Goal: Task Accomplishment & Management: Use online tool/utility

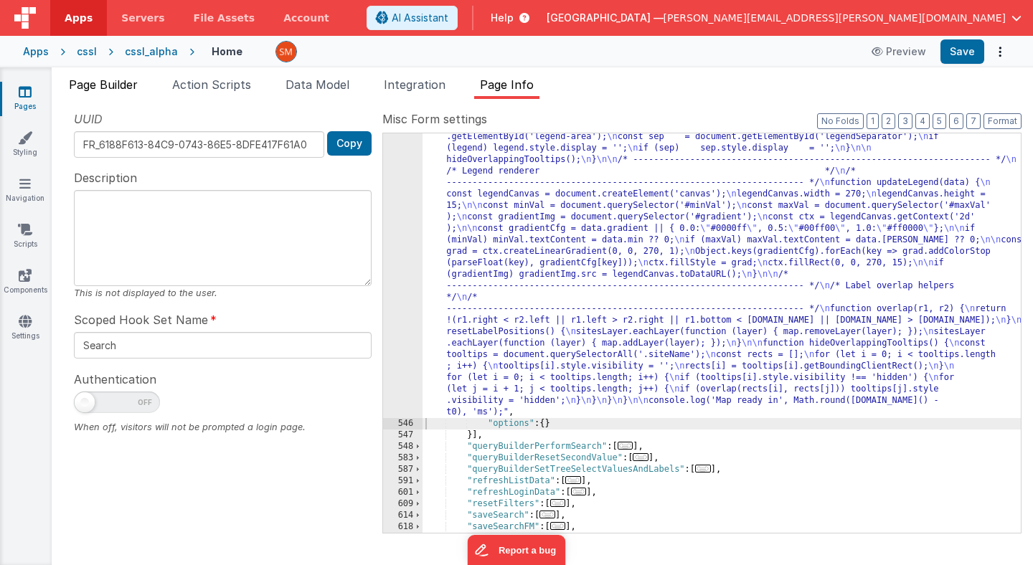
scroll to position [1724, 0]
click at [108, 85] on span "Page Builder" at bounding box center [103, 84] width 69 height 14
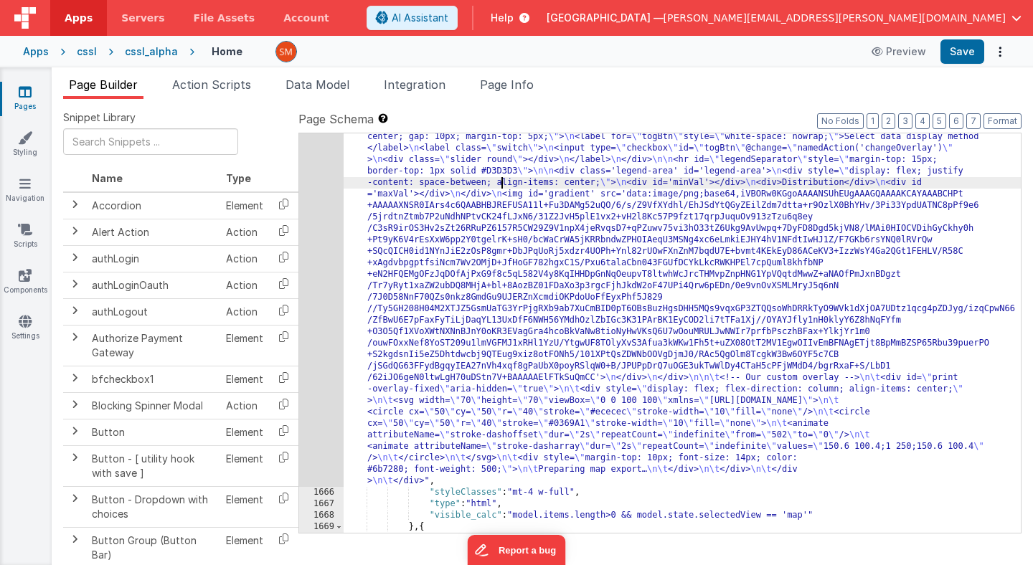
click at [319, 232] on div "1665" at bounding box center [321, 251] width 44 height 471
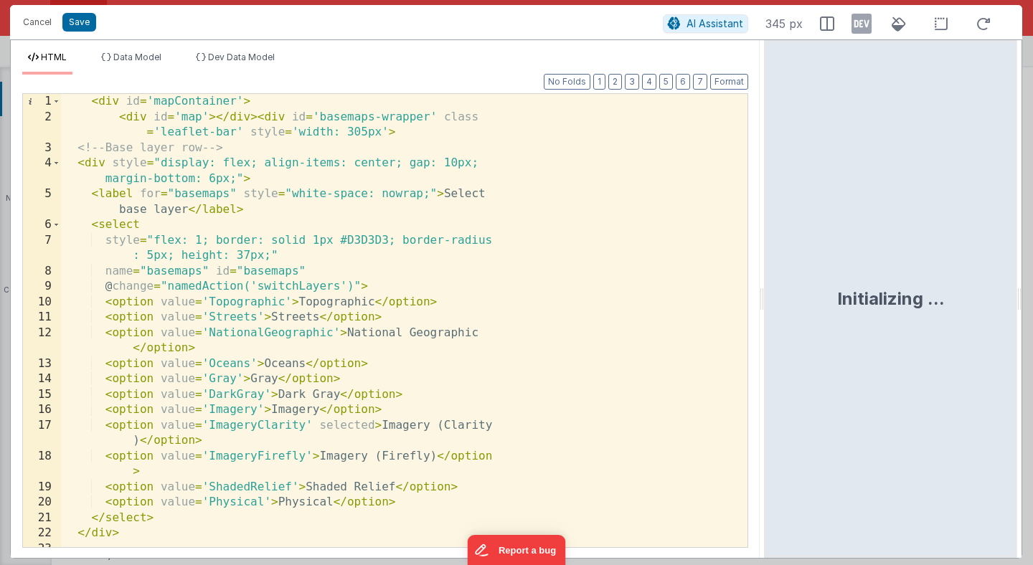
drag, startPoint x: 513, startPoint y: 302, endPoint x: 765, endPoint y: 287, distance: 253.0
click at [765, 287] on html "Cancel Save AI Assistant 345 px HTML Data Model Dev Data Model Format 7 6 5 4 3…" at bounding box center [516, 282] width 1033 height 565
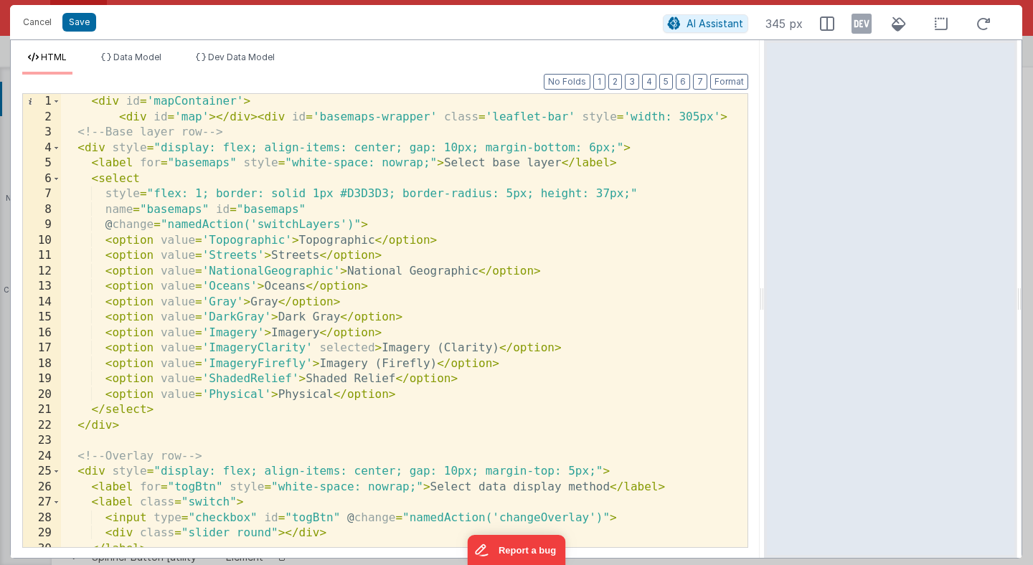
scroll to position [0, 0]
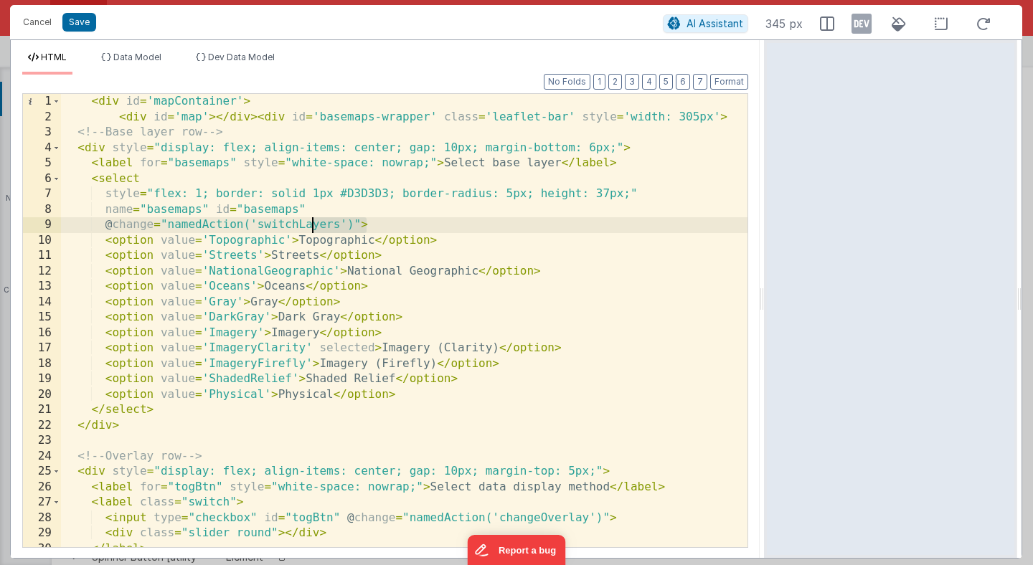
drag, startPoint x: 376, startPoint y: 223, endPoint x: 309, endPoint y: 225, distance: 66.7
click at [309, 225] on div "< div id = 'mapContainer' > < div id = 'map' > </ div > < div id = 'basemaps-wr…" at bounding box center [404, 336] width 686 height 484
click at [26, 23] on button "Cancel" at bounding box center [37, 22] width 43 height 20
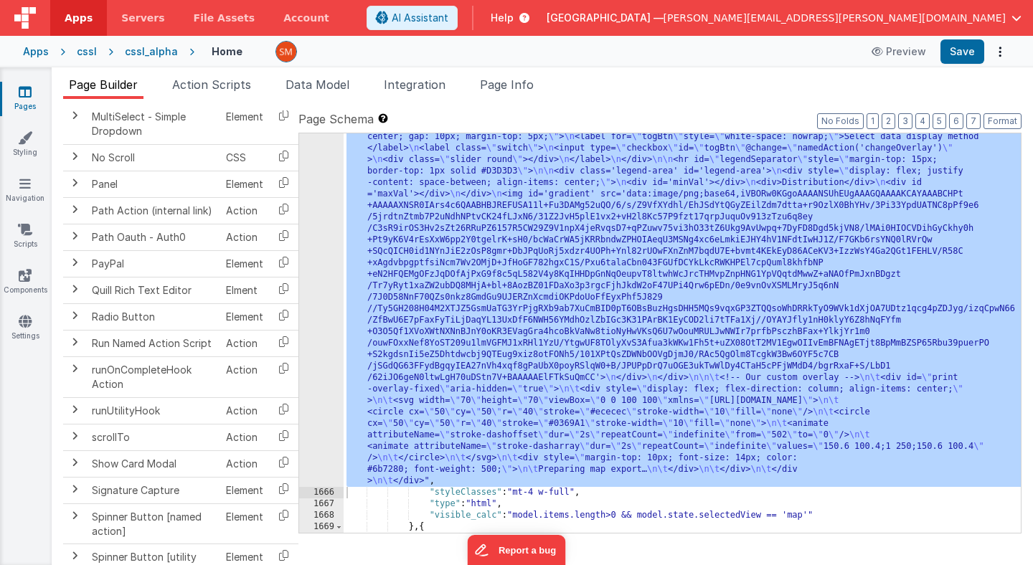
click at [858, 76] on ul "Page Builder Action Scripts Data Model Integration Page Info" at bounding box center [542, 87] width 981 height 23
click at [520, 86] on span "Page Info" at bounding box center [507, 84] width 54 height 14
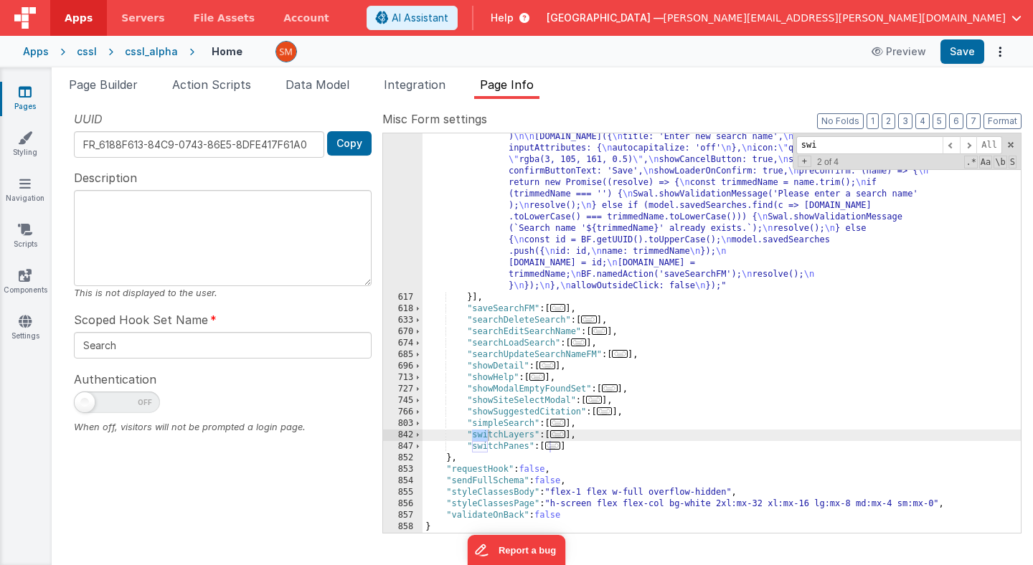
scroll to position [2194, 0]
type input "switcg"
click at [497, 431] on div ""function" : "// configure sweetalerts2 \n const csslAlert = Swal.mixin({ \n cu…" at bounding box center [722, 382] width 598 height 641
click at [420, 433] on span at bounding box center [418, 435] width 8 height 11
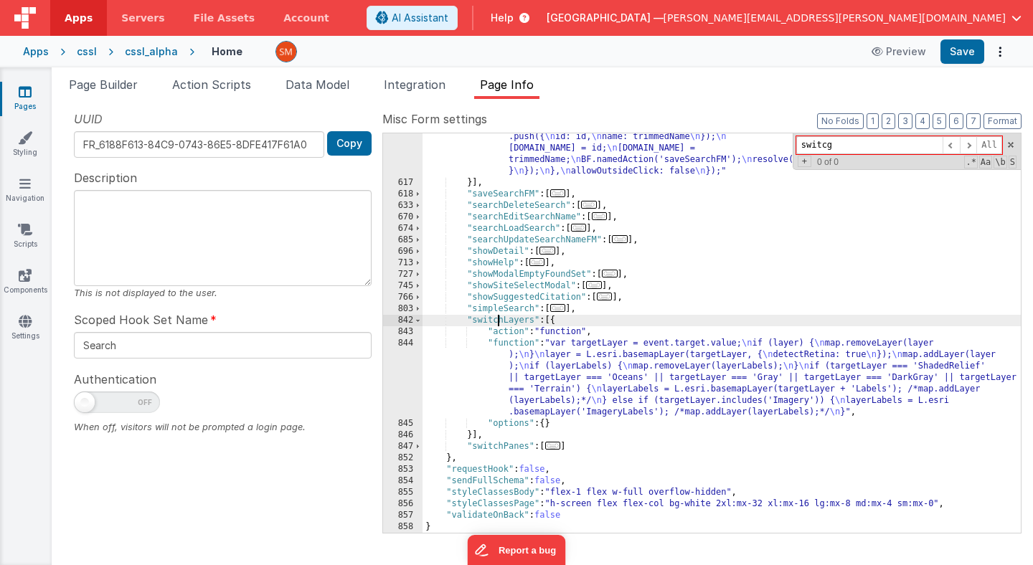
scroll to position [2309, 0]
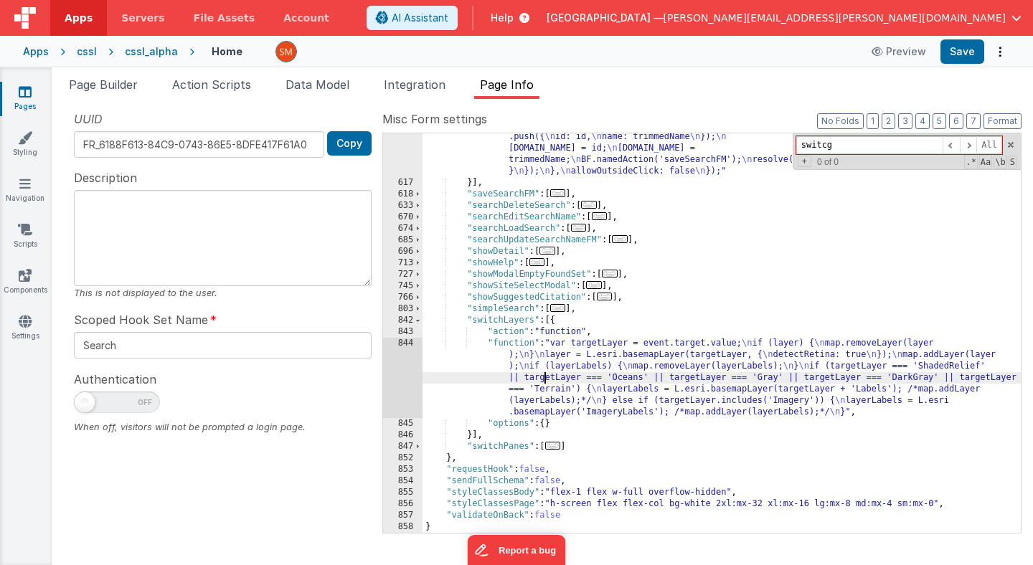
click at [543, 380] on div ""function" : "// configure sweetalerts2 \n const csslAlert = Swal.mixin({ \n cu…" at bounding box center [722, 268] width 598 height 641
click at [398, 374] on div "844" at bounding box center [402, 378] width 39 height 80
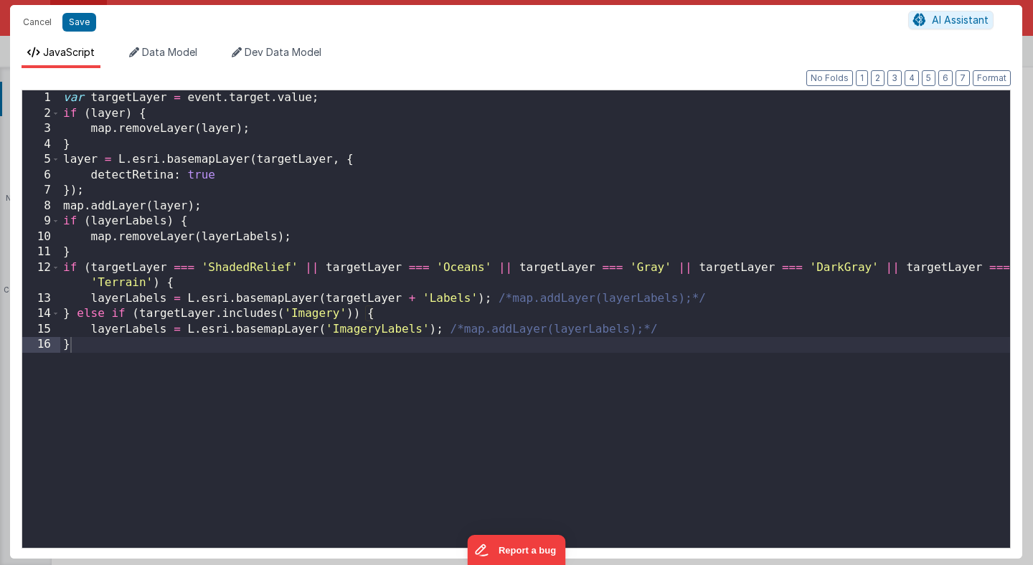
click at [394, 368] on div "var targetLayer = event . target . value ; if ( layer ) { map . removeLayer ( l…" at bounding box center [535, 334] width 950 height 489
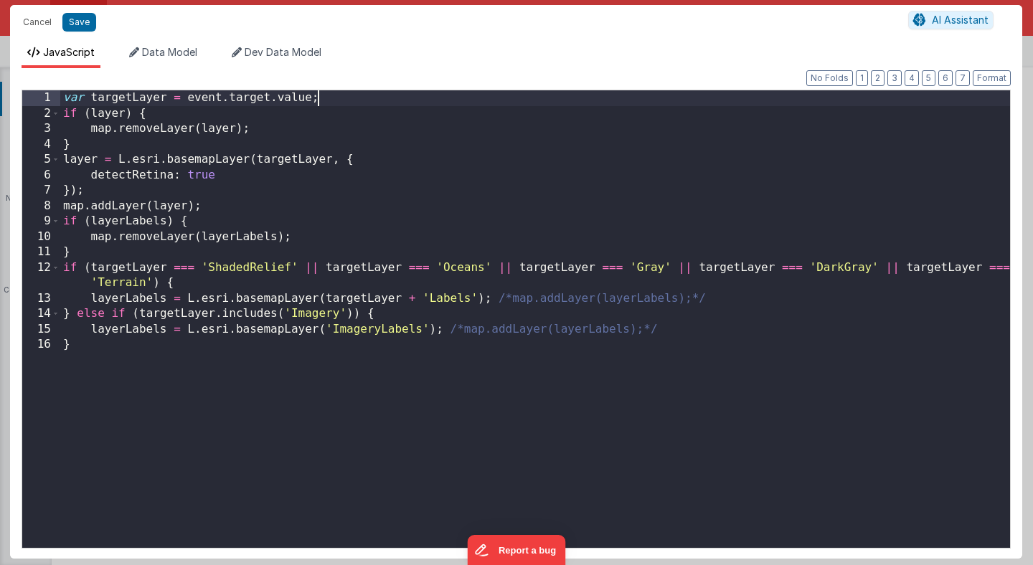
click at [362, 98] on div "var targetLayer = event . target . value ; if ( layer ) { map . removeLayer ( l…" at bounding box center [535, 334] width 950 height 489
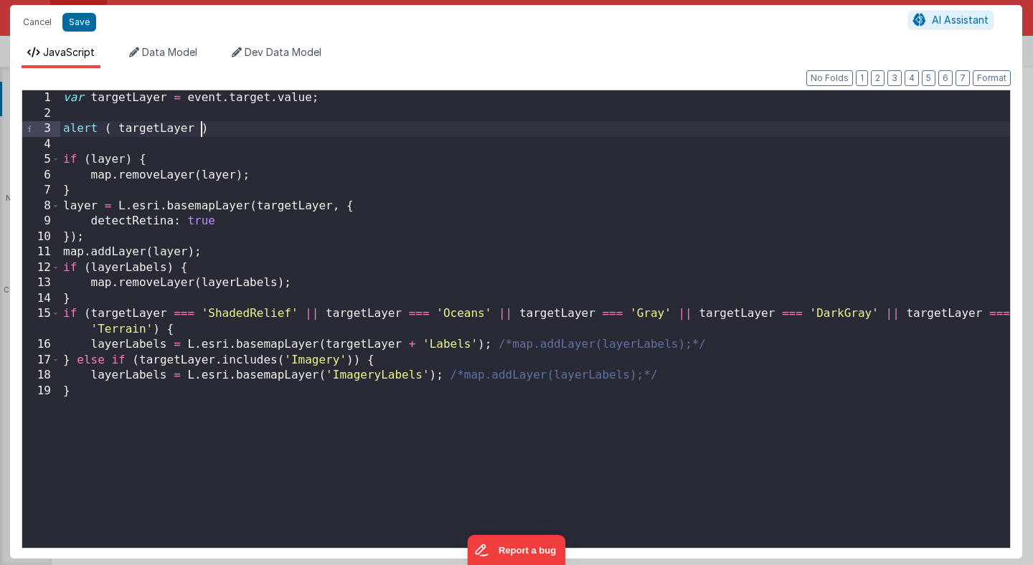
click at [379, 131] on div "var targetLayer = event . target . value ; alert ( targetLayer ) if ( layer ) {…" at bounding box center [535, 334] width 950 height 489
click at [82, 27] on button "Save" at bounding box center [79, 22] width 34 height 19
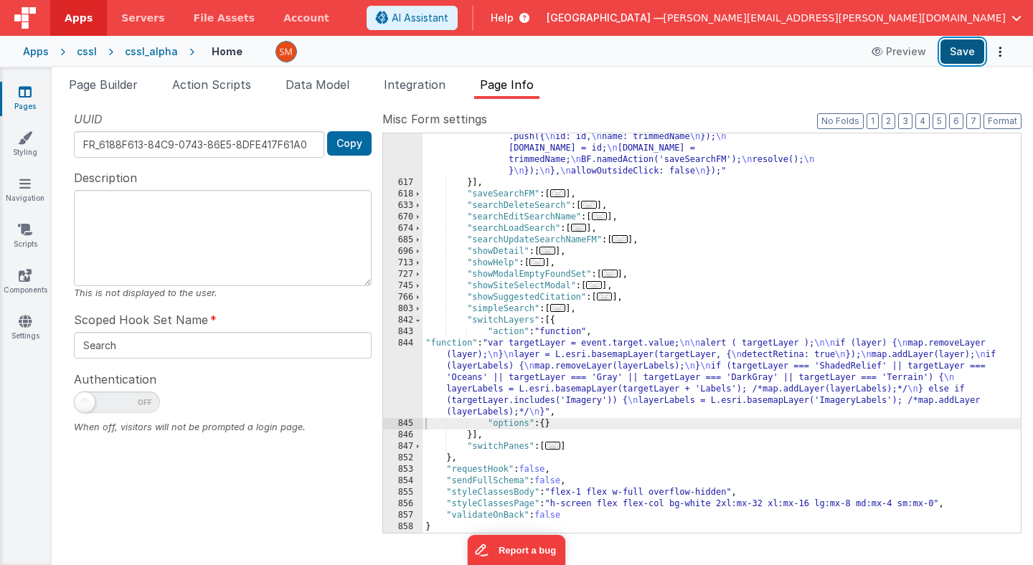
click at [961, 49] on button "Save" at bounding box center [962, 51] width 44 height 24
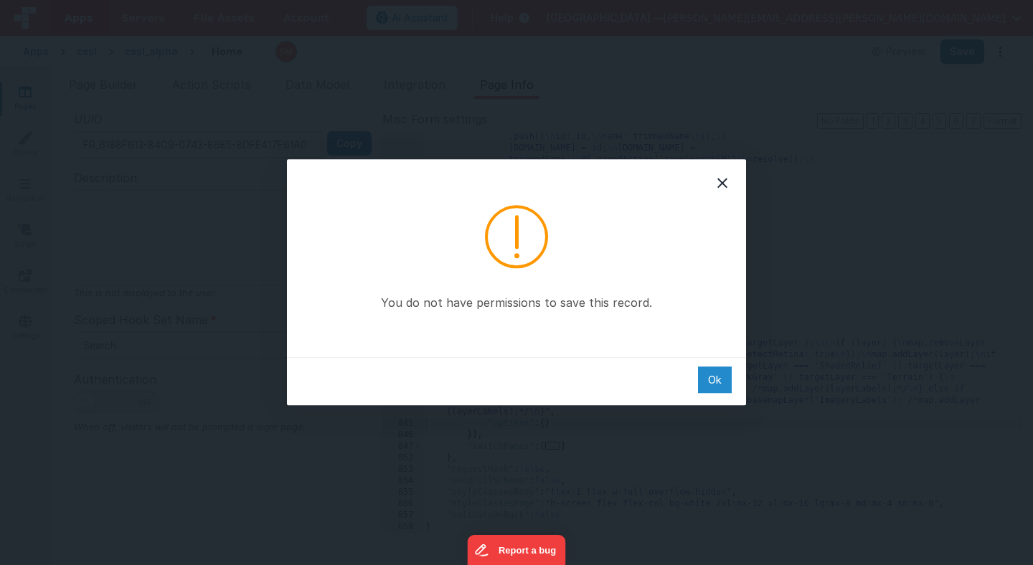
click at [710, 383] on div "Ok" at bounding box center [715, 380] width 34 height 27
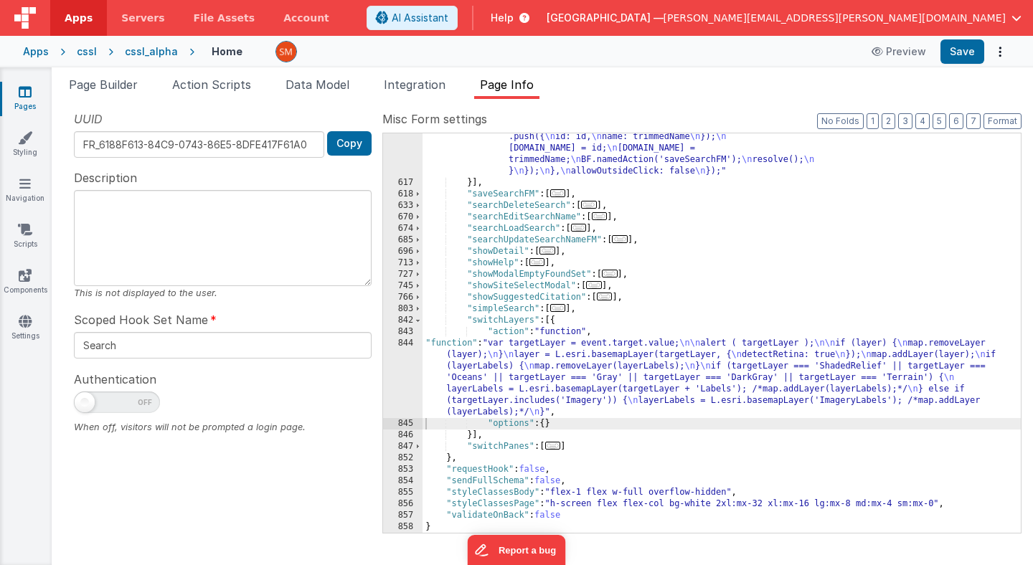
click at [44, 53] on div "Apps" at bounding box center [36, 51] width 26 height 14
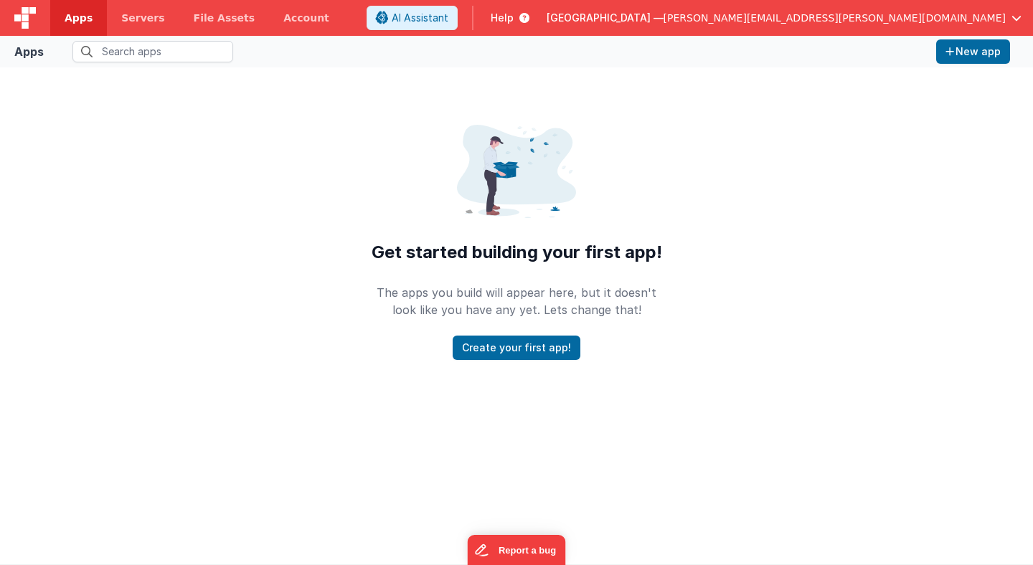
click at [53, 55] on fieldset at bounding box center [489, 52] width 881 height 22
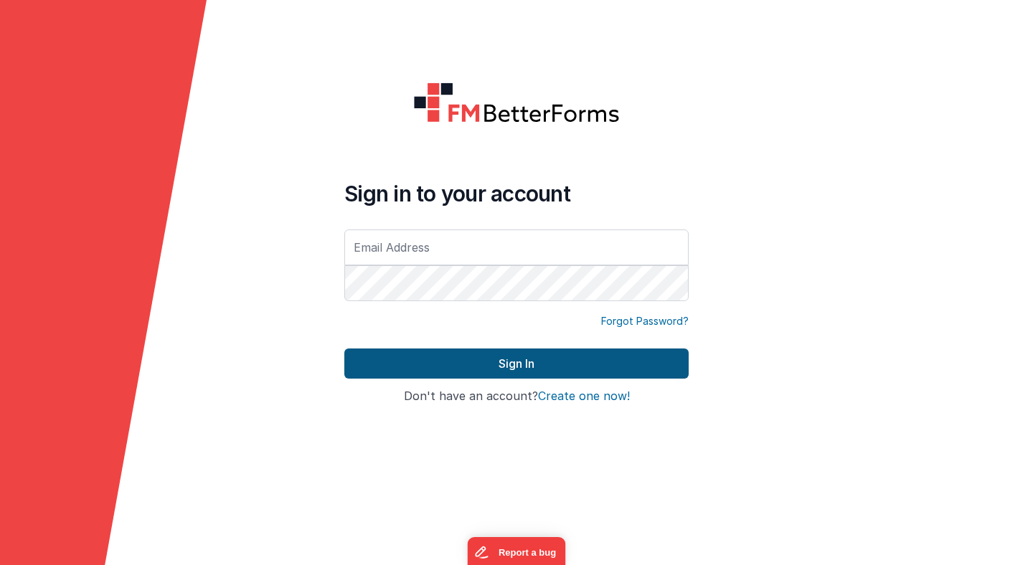
type input "[PERSON_NAME][EMAIL_ADDRESS][PERSON_NAME][DOMAIN_NAME]"
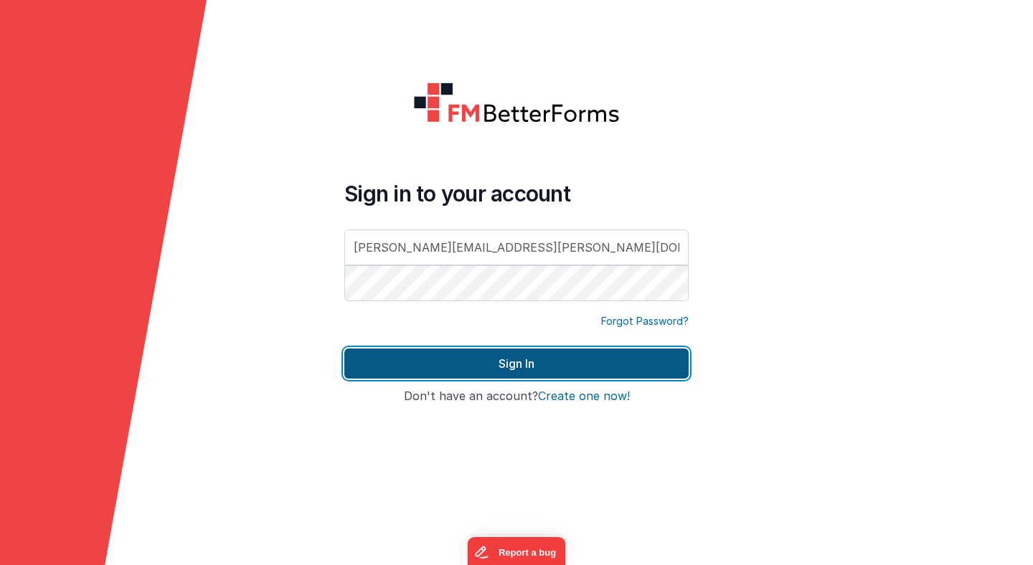
click at [450, 354] on button "Sign In" at bounding box center [516, 364] width 344 height 30
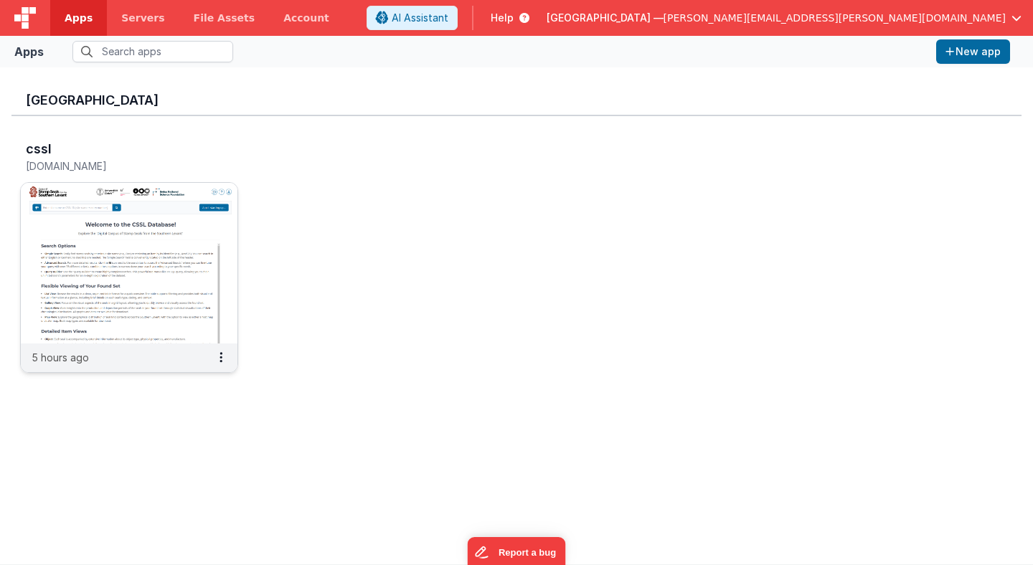
click at [169, 211] on img at bounding box center [129, 263] width 217 height 161
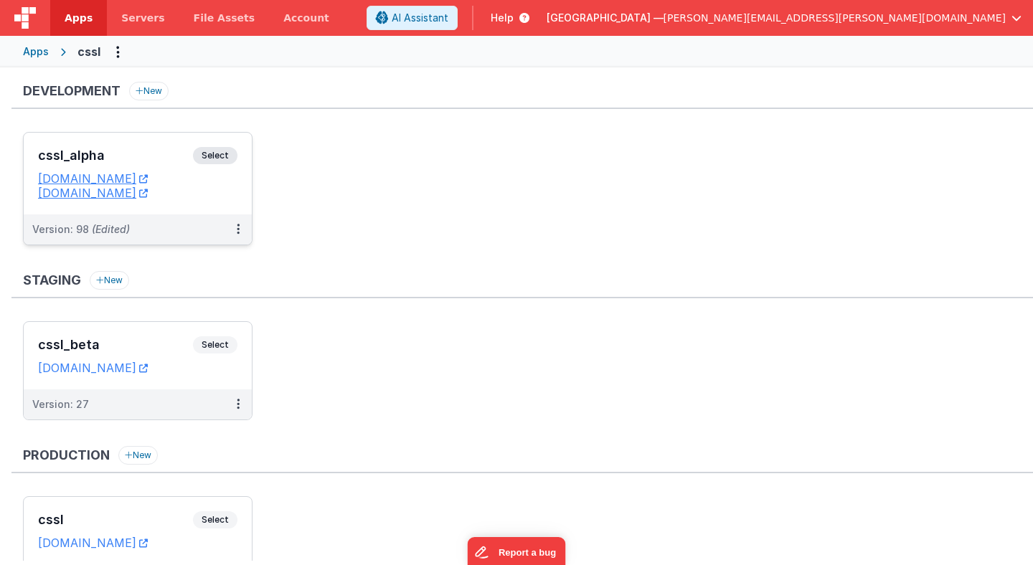
click at [216, 155] on span "Select" at bounding box center [215, 155] width 44 height 17
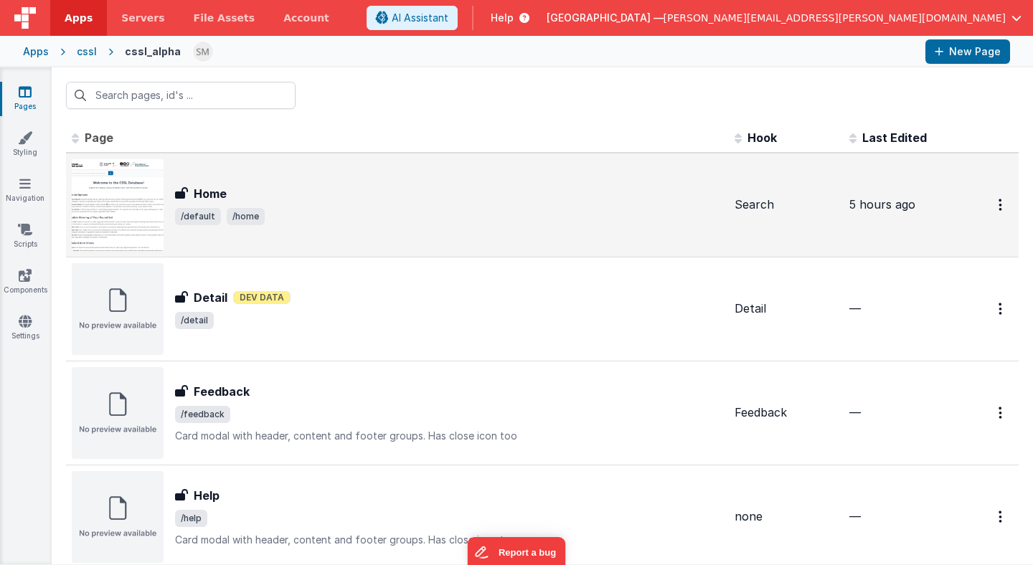
click at [331, 230] on div "Home Home /default /home" at bounding box center [397, 205] width 651 height 92
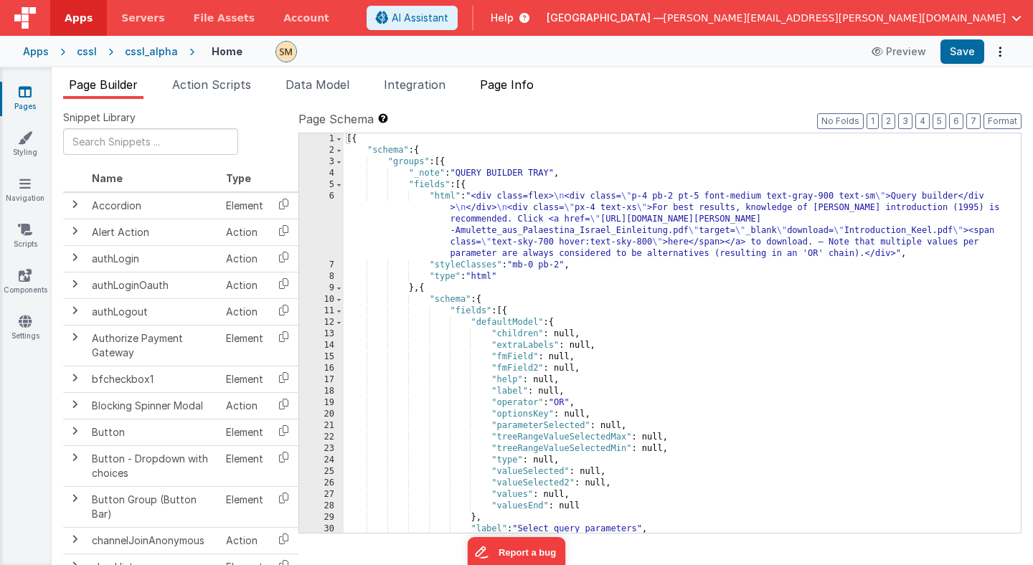
click at [520, 82] on span "Page Info" at bounding box center [507, 84] width 54 height 14
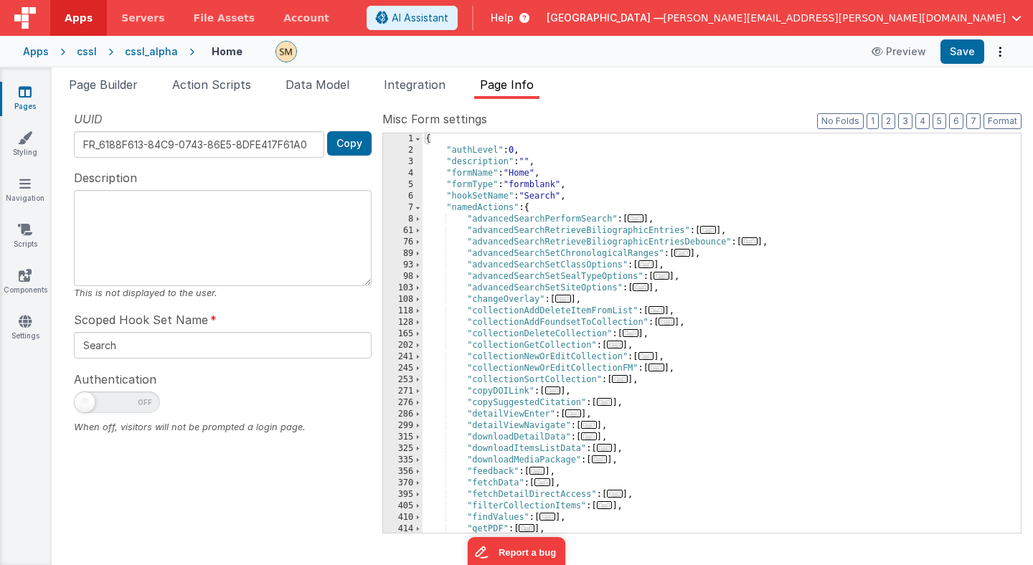
click at [601, 194] on div "{ "authLevel" : 0 , "description" : "" , "formName" : "Home" , "formType" : "fo…" at bounding box center [722, 344] width 598 height 423
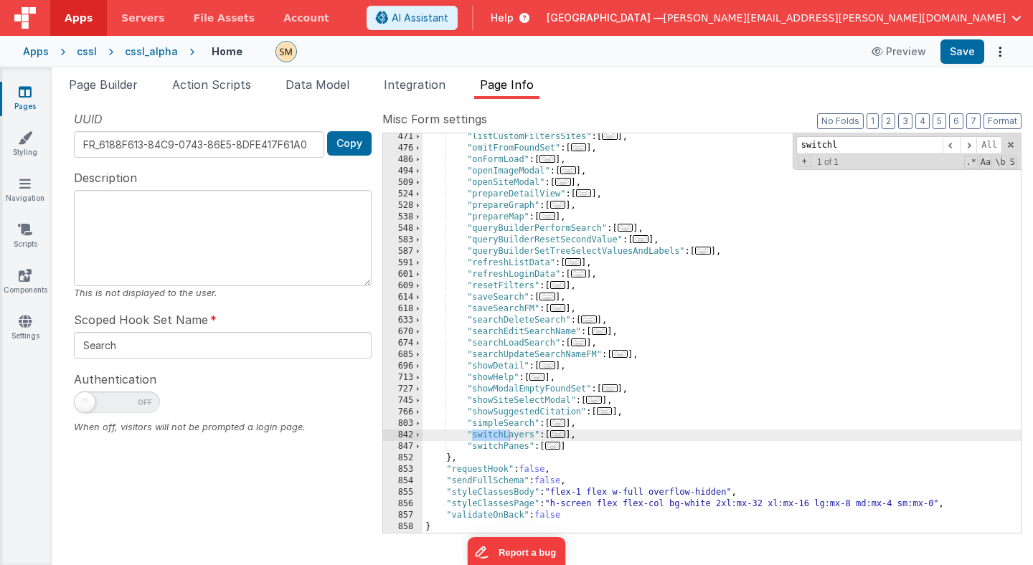
scroll to position [2470, 0]
type input "switchl"
click at [418, 435] on span at bounding box center [418, 435] width 8 height 11
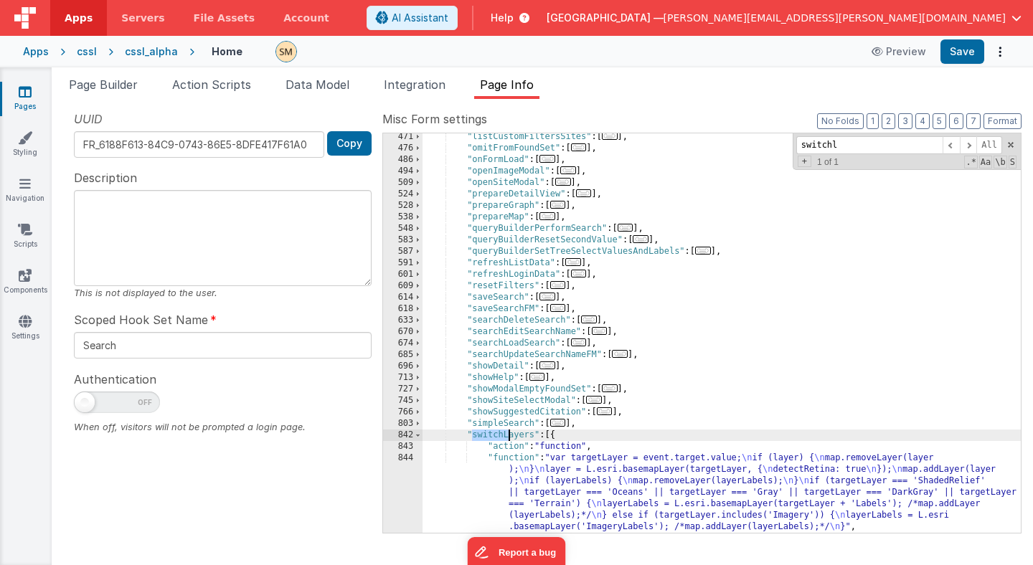
click at [542, 487] on div ""listCustomFiltersSites" : [ ... ] , "omitFromFoundSet" : [ ... ] , "onFormLoad…" at bounding box center [722, 342] width 598 height 423
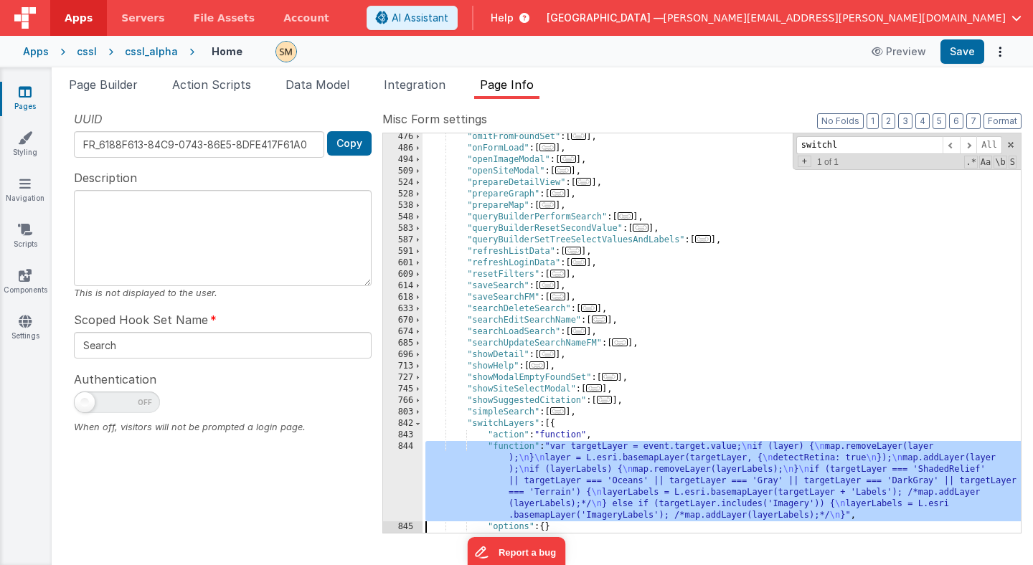
click at [407, 478] on div "476 486 494 509 524 528 538 548 583 587 591 601 609 614 618 633 670 674 685 696…" at bounding box center [402, 342] width 39 height 423
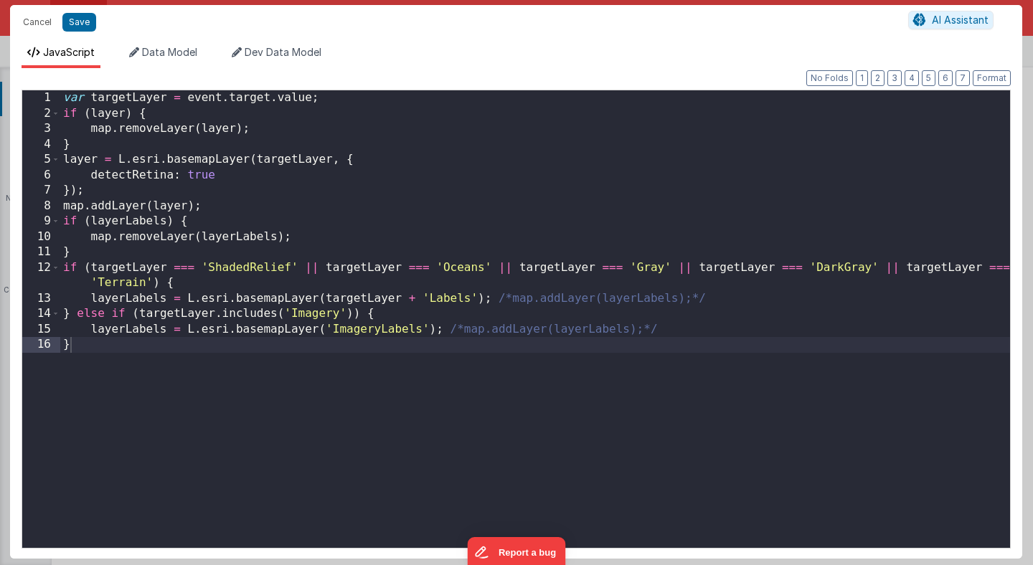
scroll to position [2481, 0]
click at [331, 101] on div "var targetLayer = event . target . value ; if ( layer ) { map . removeLayer ( l…" at bounding box center [535, 333] width 950 height 487
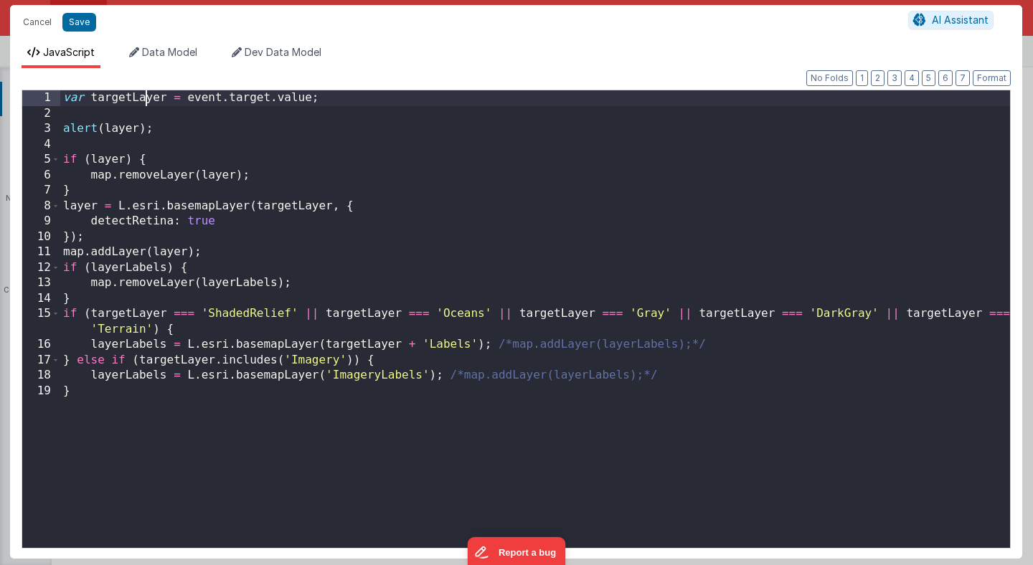
click at [145, 98] on div "var targetLayer = event . target . value ; alert ( layer ) ; if ( layer ) { map…" at bounding box center [535, 333] width 950 height 487
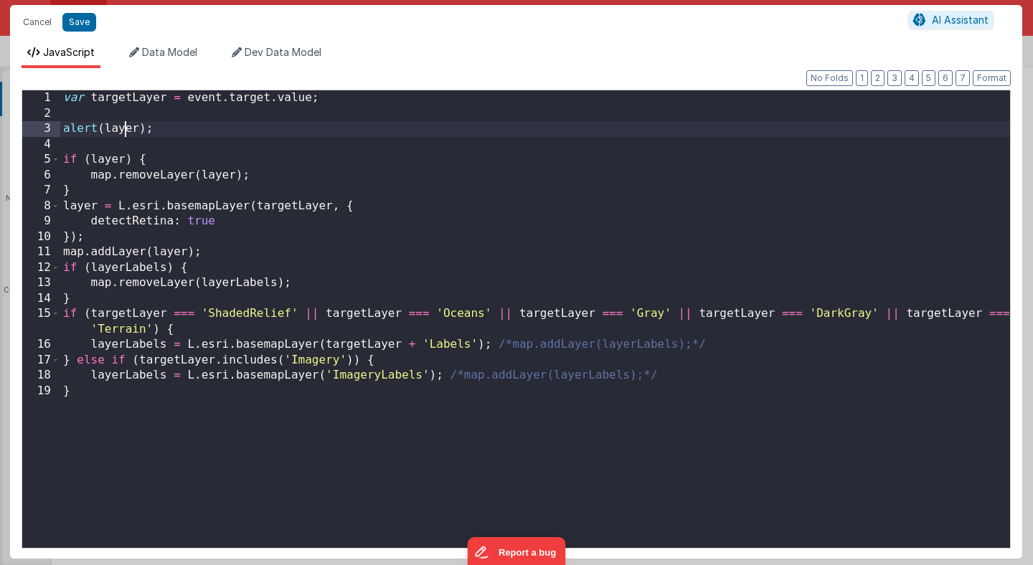
click at [125, 127] on div "var targetLayer = event . target . value ; alert ( layer ) ; if ( layer ) { map…" at bounding box center [535, 333] width 950 height 487
click at [77, 19] on button "Save" at bounding box center [79, 22] width 34 height 19
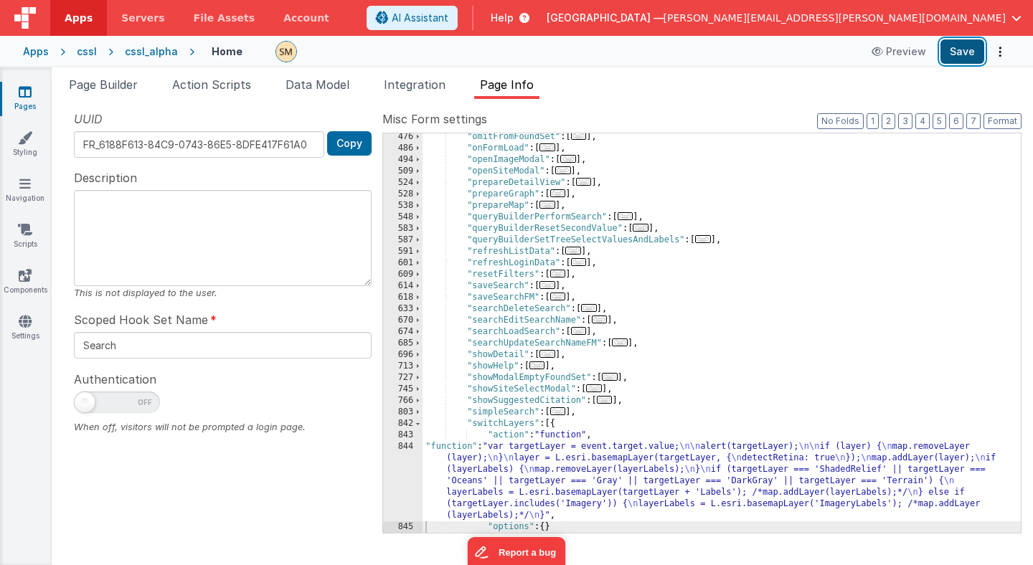
click at [964, 55] on button "Save" at bounding box center [962, 51] width 44 height 24
click at [501, 473] on div ""omitFromFoundSet" : [ ... ] , "onFormLoad" : [ ... ] , "openImageModal" : [ ..…" at bounding box center [722, 342] width 598 height 423
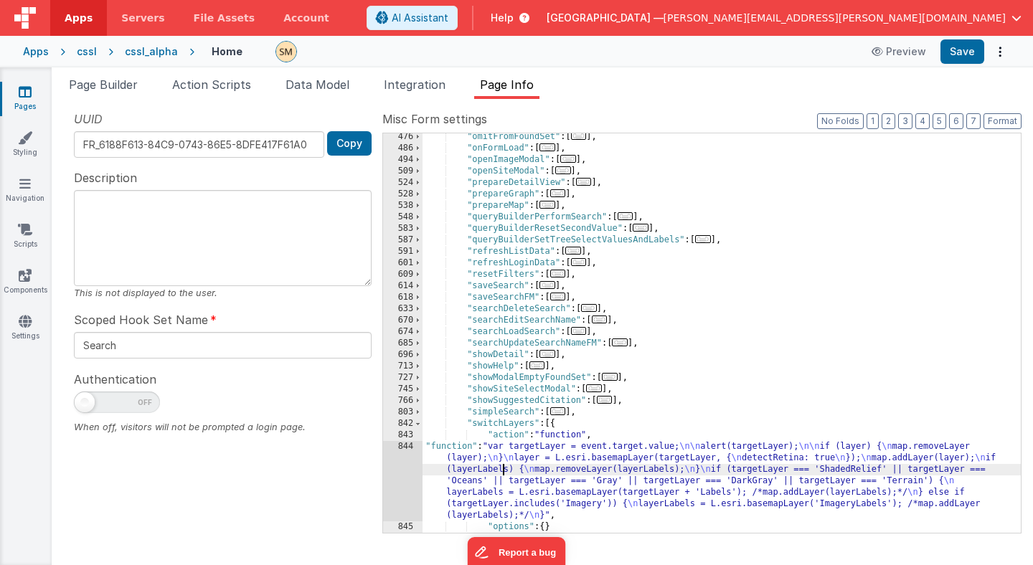
click at [405, 481] on div "844" at bounding box center [402, 481] width 39 height 80
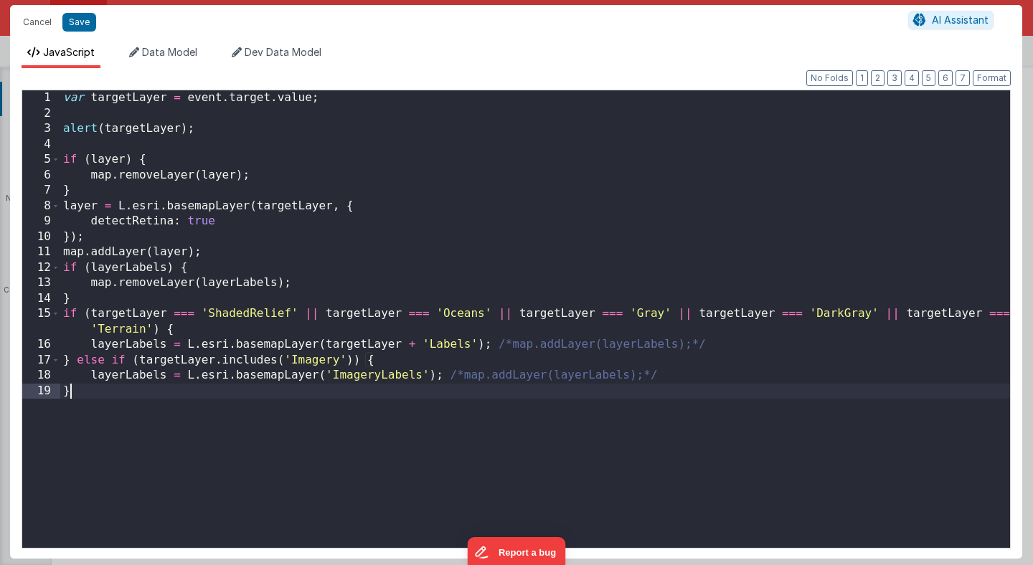
click at [428, 438] on div "var targetLayer = event . target . value ; alert ( targetLayer ) ; if ( layer )…" at bounding box center [535, 334] width 950 height 489
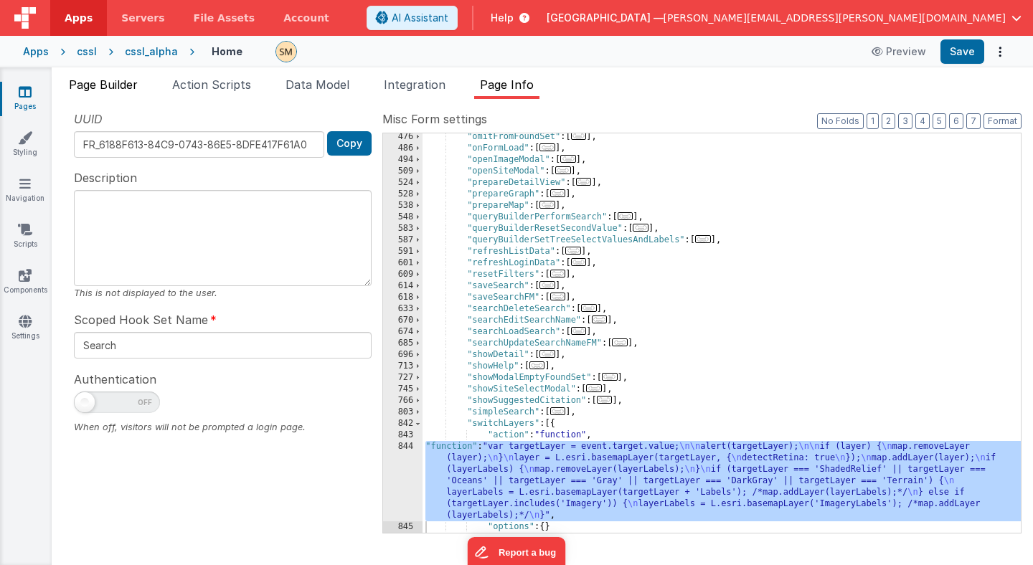
click at [131, 85] on span "Page Builder" at bounding box center [103, 84] width 69 height 14
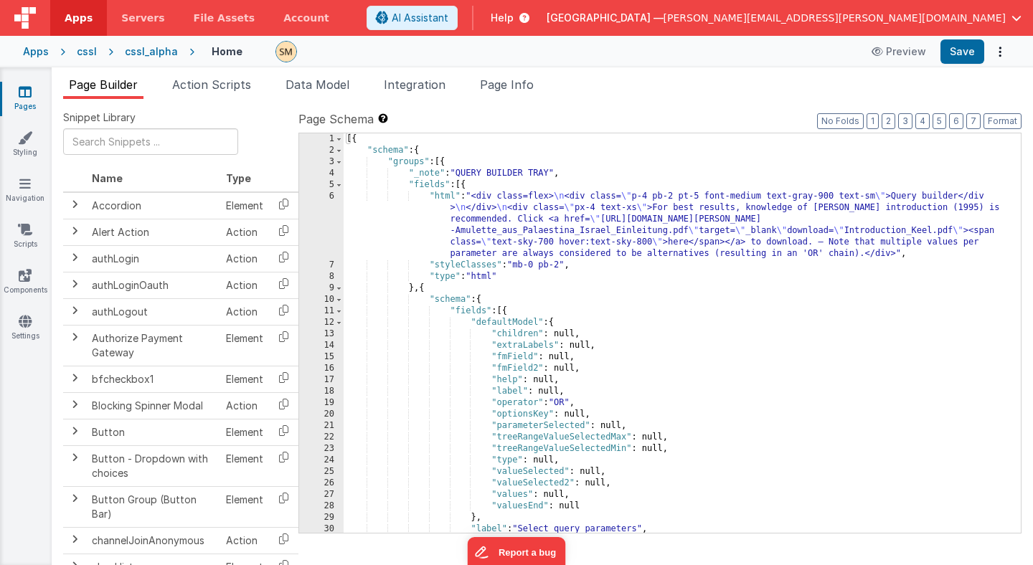
click at [464, 239] on div "[{ "schema" : { "groups" : [{ "_note" : "QUERY BUILDER TRAY" , "fields" : [{ "h…" at bounding box center [682, 344] width 677 height 423
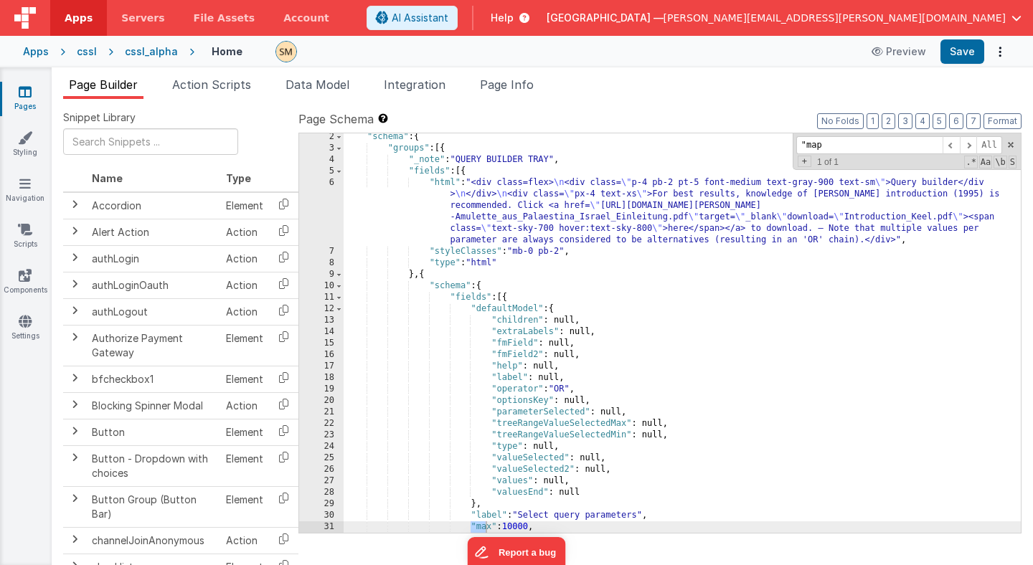
scroll to position [20196, 0]
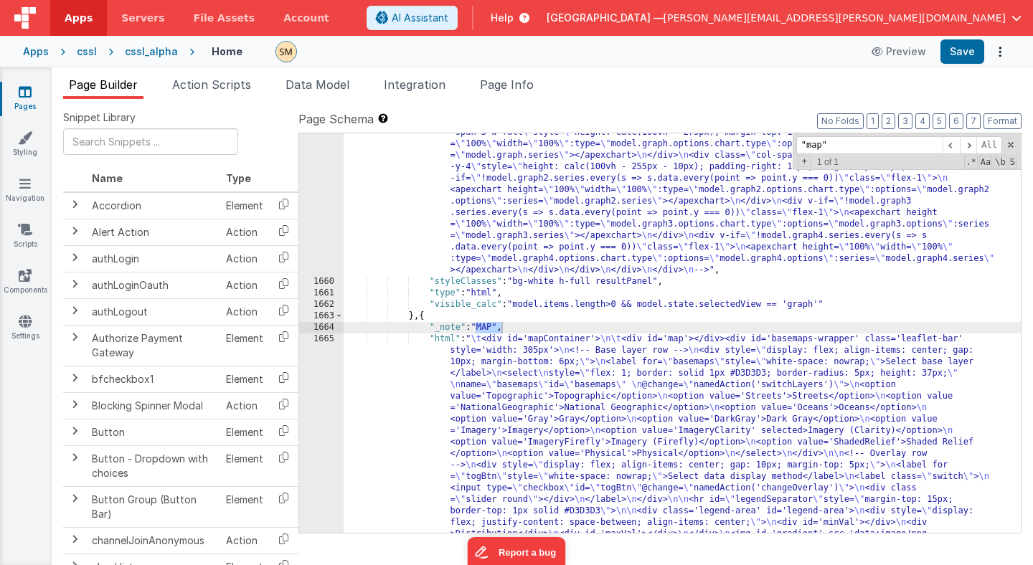
type input ""map""
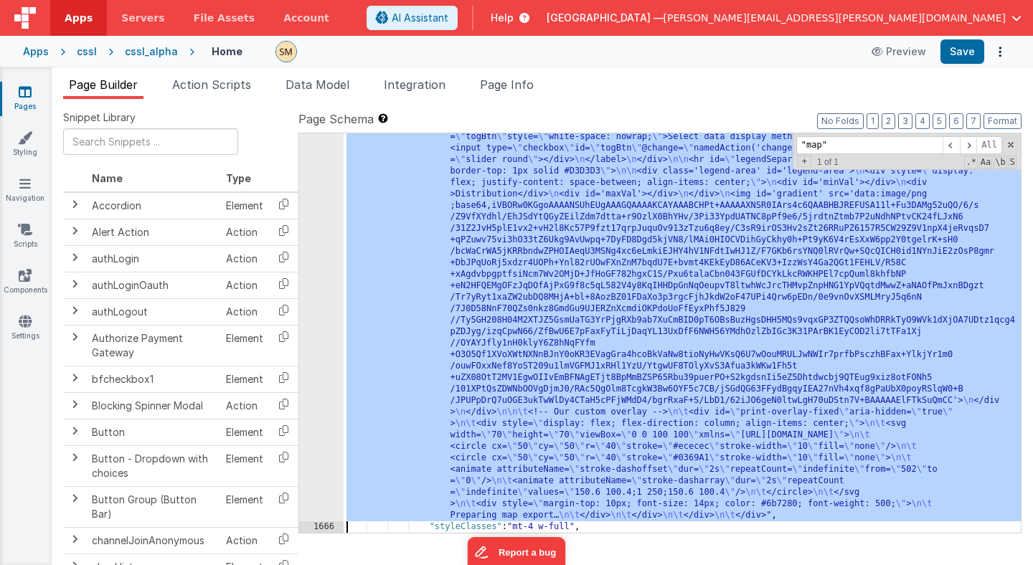
click at [321, 398] on div "1665 1666 1667 1668 1669 1670 1671 1672 1673 1674 1675 1676 1677 1678 1679 1680" at bounding box center [321, 463] width 44 height 939
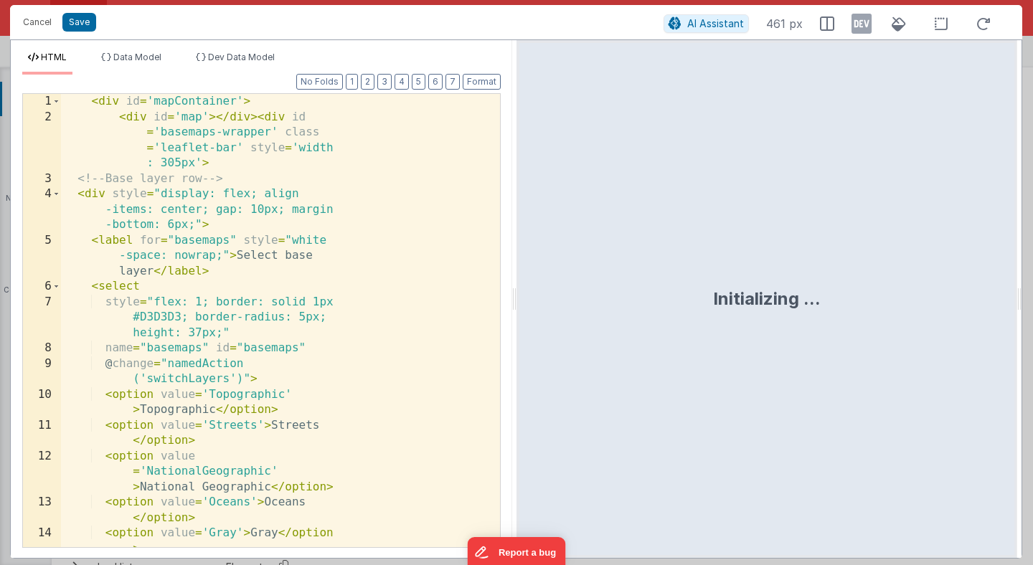
scroll to position [20466, 0]
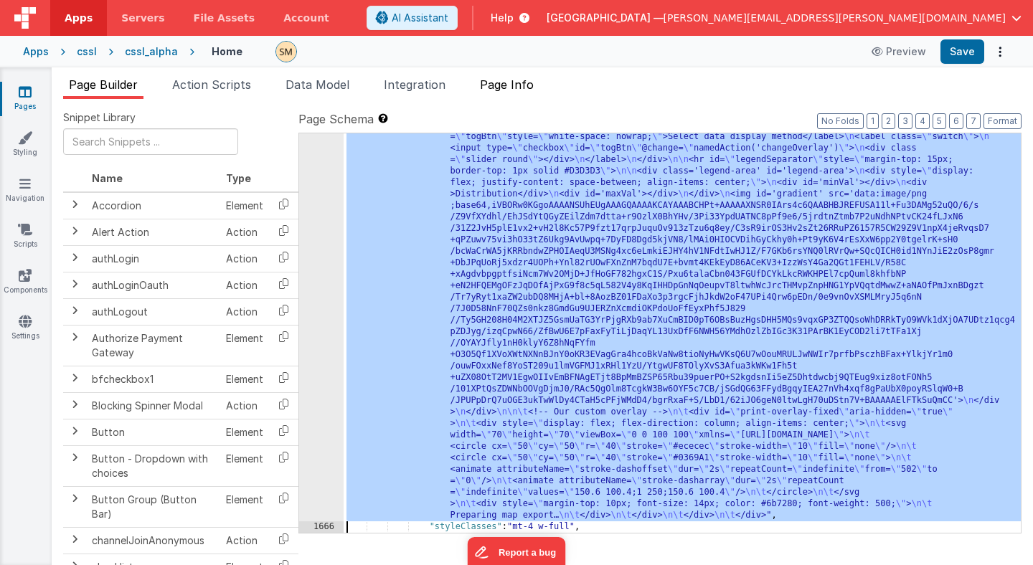
click at [525, 85] on span "Page Info" at bounding box center [507, 84] width 54 height 14
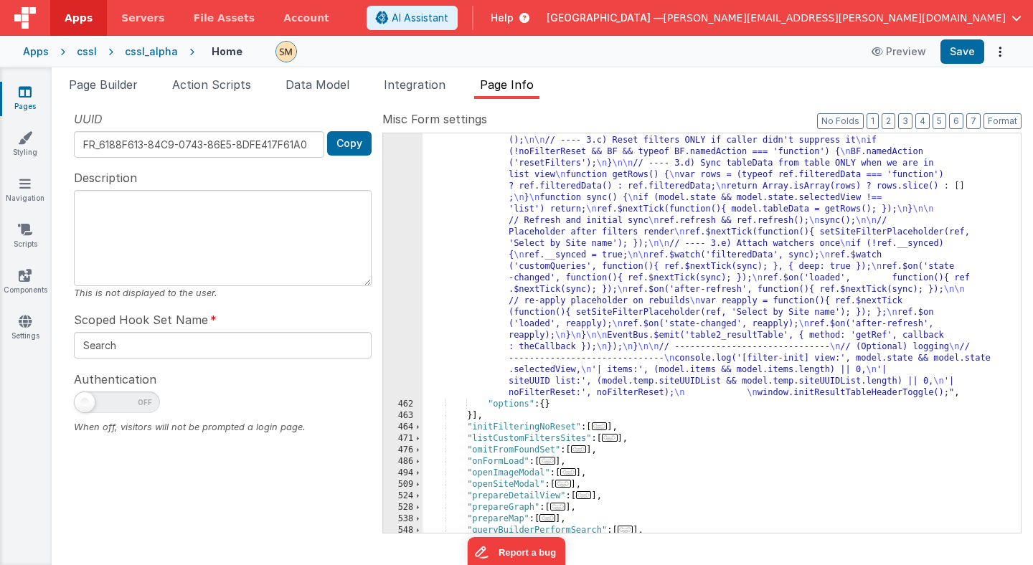
scroll to position [2026, 0]
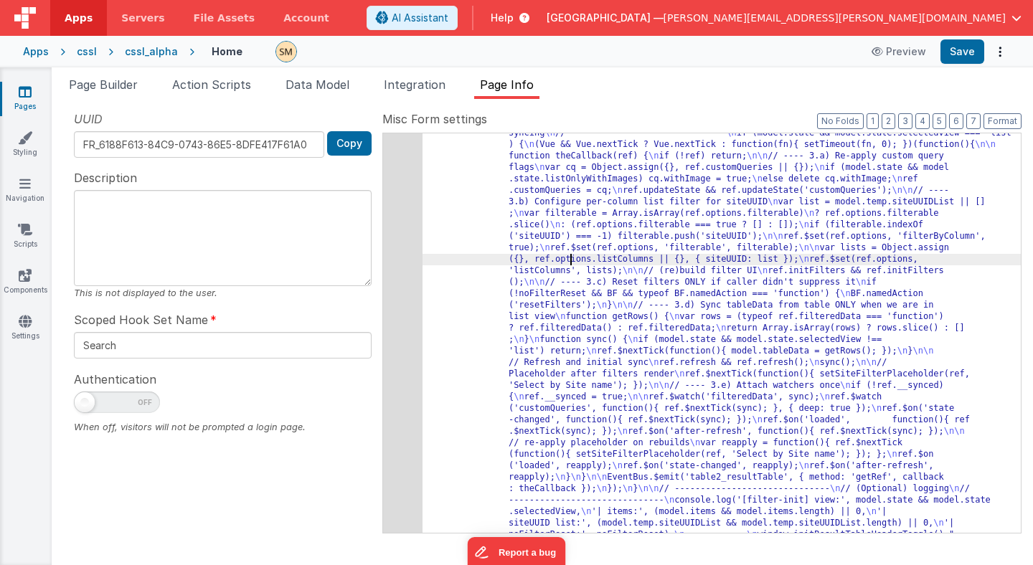
click at [394, 285] on div "461" at bounding box center [402, 225] width 39 height 631
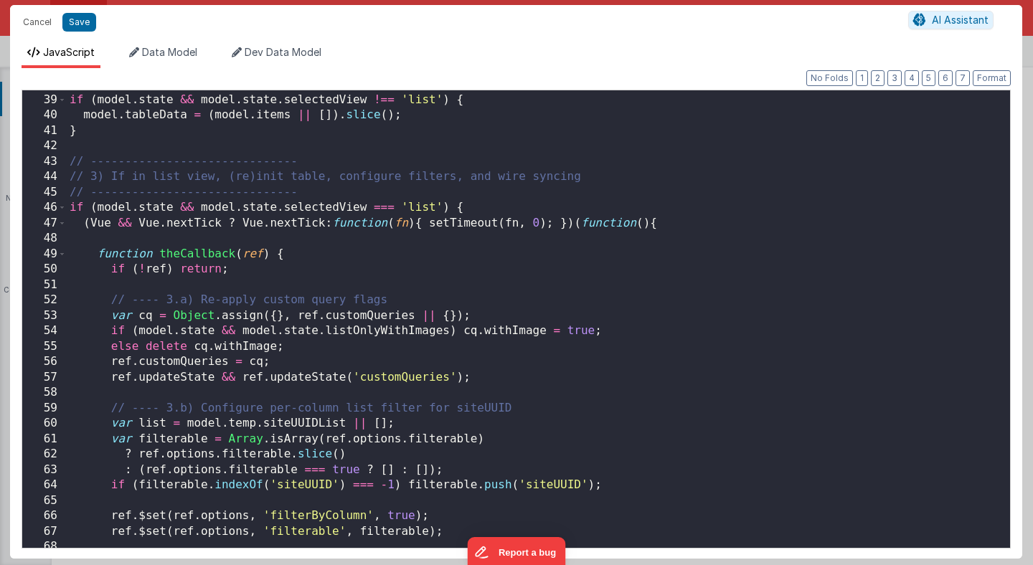
scroll to position [622, 0]
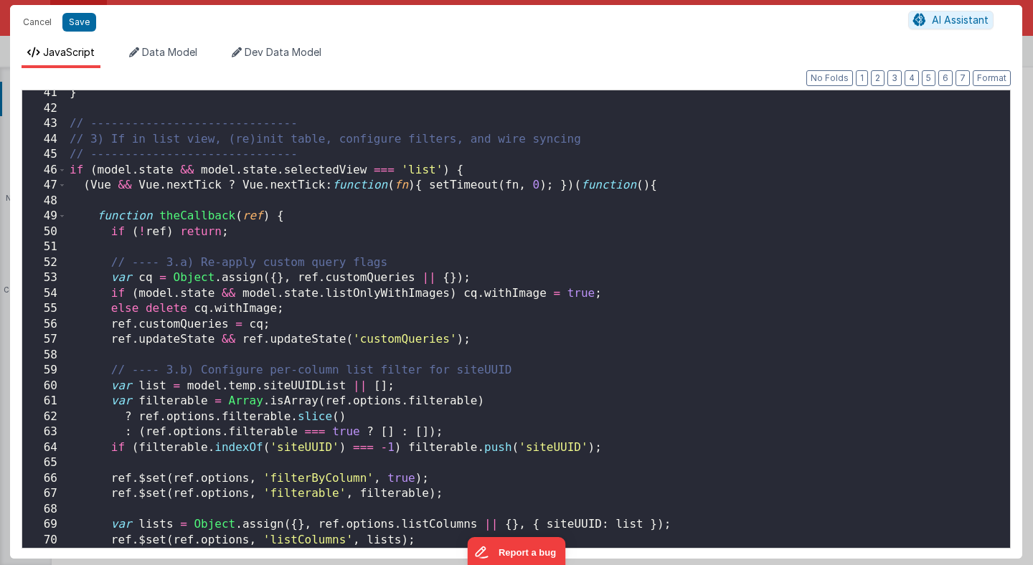
click at [402, 232] on div "} // ------------------------------ // 3) If in list view, (re)init table, conf…" at bounding box center [538, 329] width 943 height 489
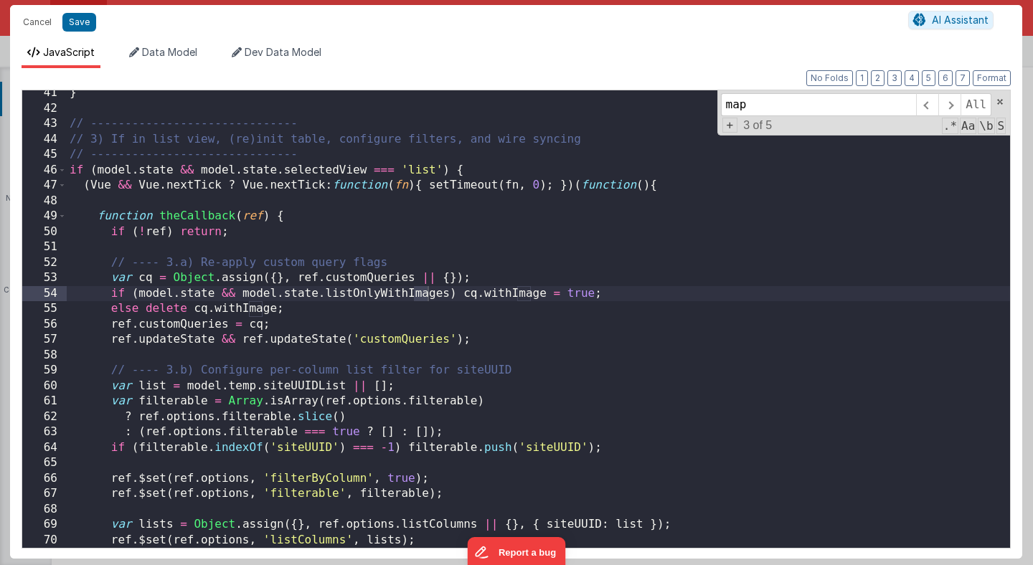
scroll to position [0, 0]
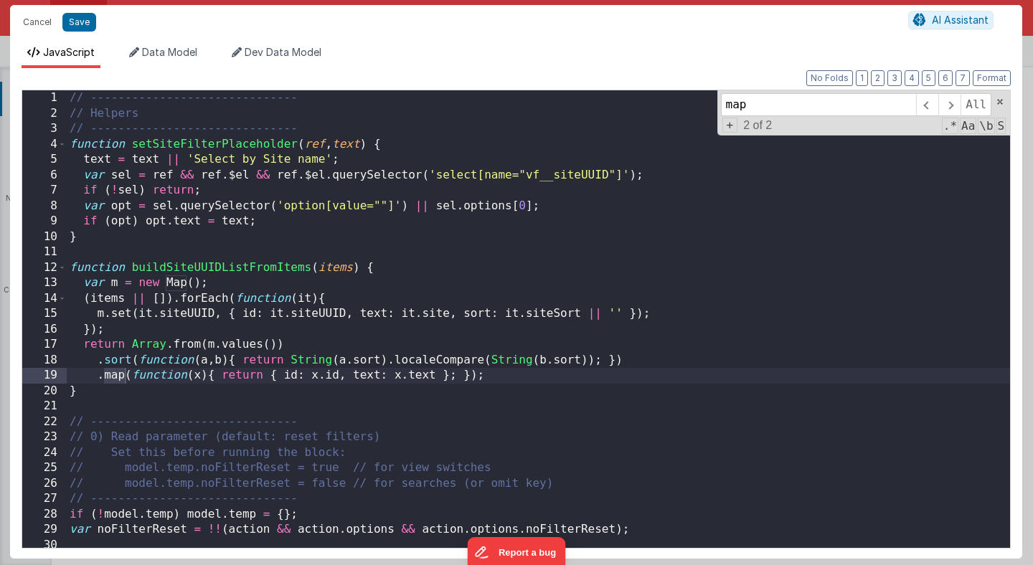
click at [290, 275] on div "// ------------------------------ // Helpers // ------------------------------ …" at bounding box center [538, 334] width 943 height 489
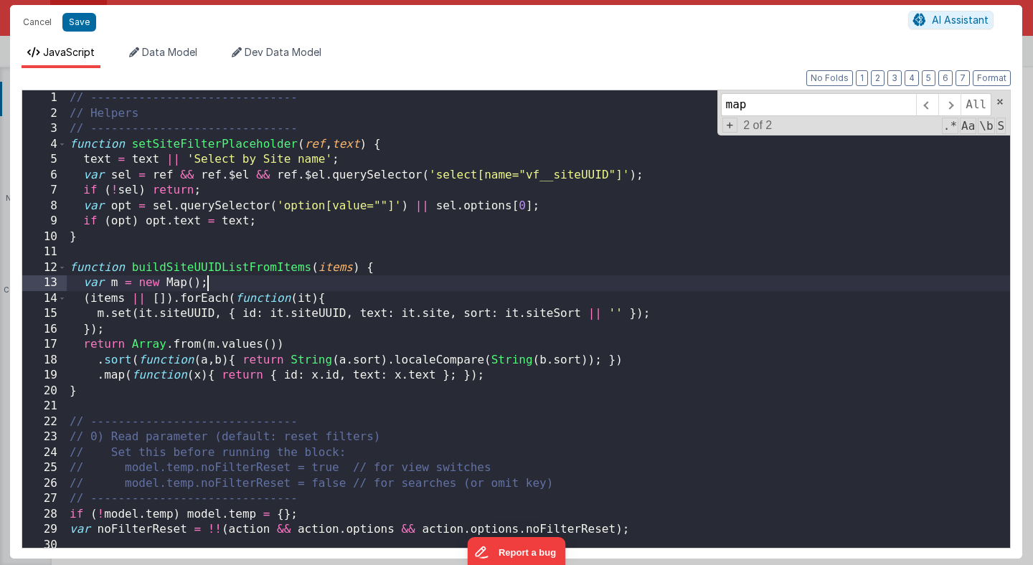
click at [299, 211] on div "// ------------------------------ // Helpers // ------------------------------ …" at bounding box center [538, 334] width 943 height 489
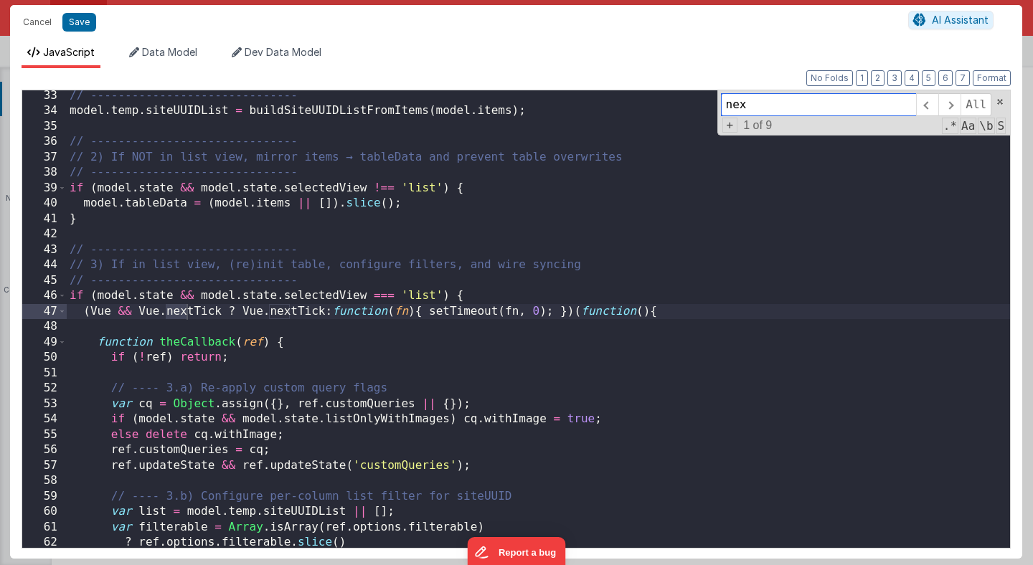
type input "next"
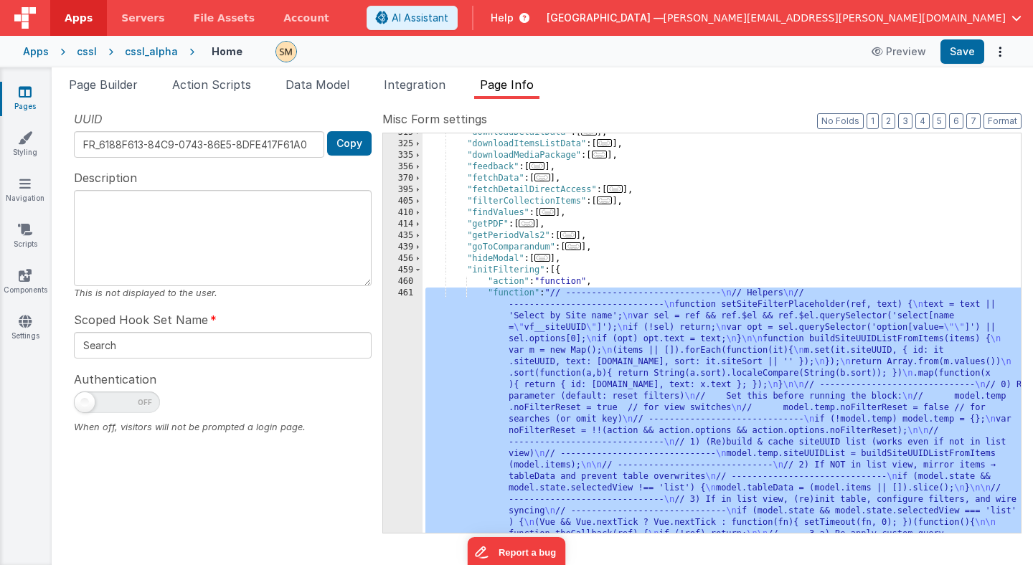
scroll to position [1649, 0]
click at [417, 269] on span at bounding box center [418, 268] width 8 height 11
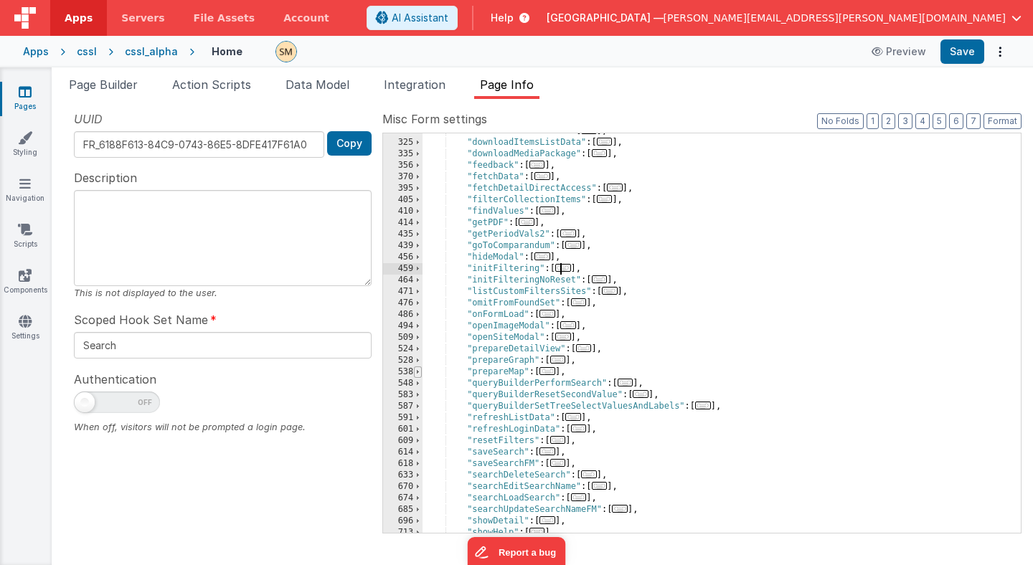
click at [418, 371] on span at bounding box center [418, 372] width 8 height 11
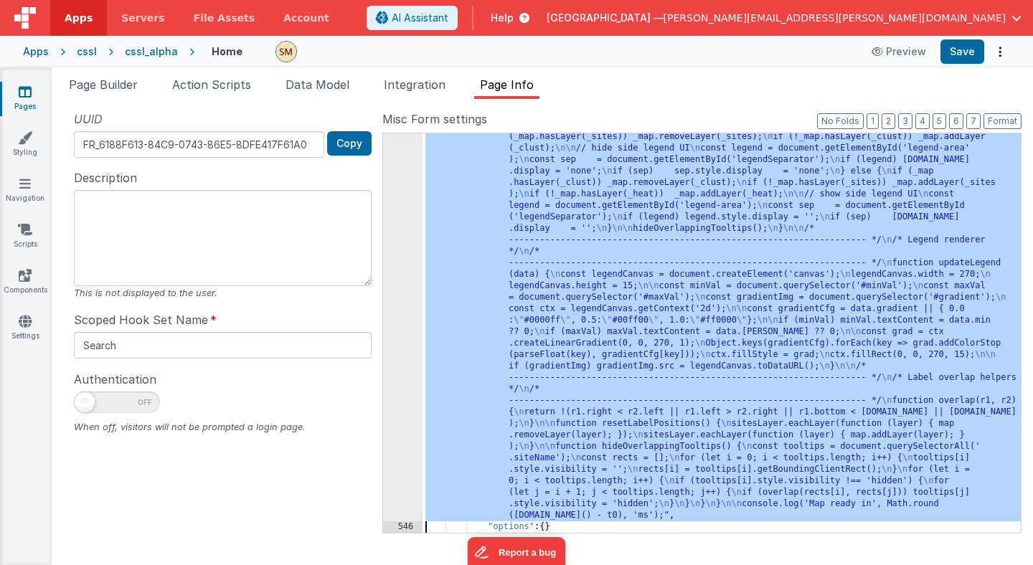
scroll to position [3113, 0]
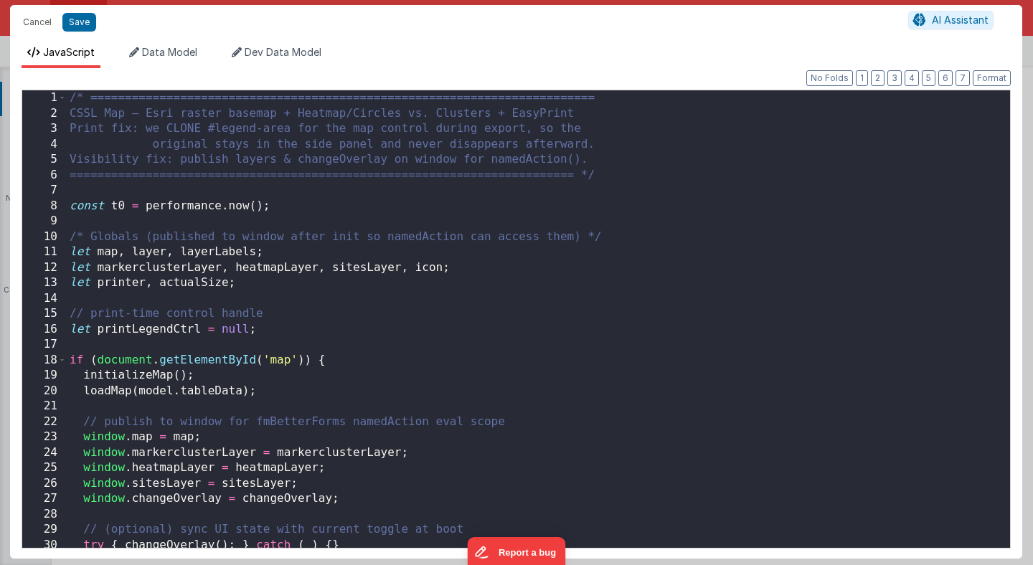
type input ""function": "/* ===============================================================…"
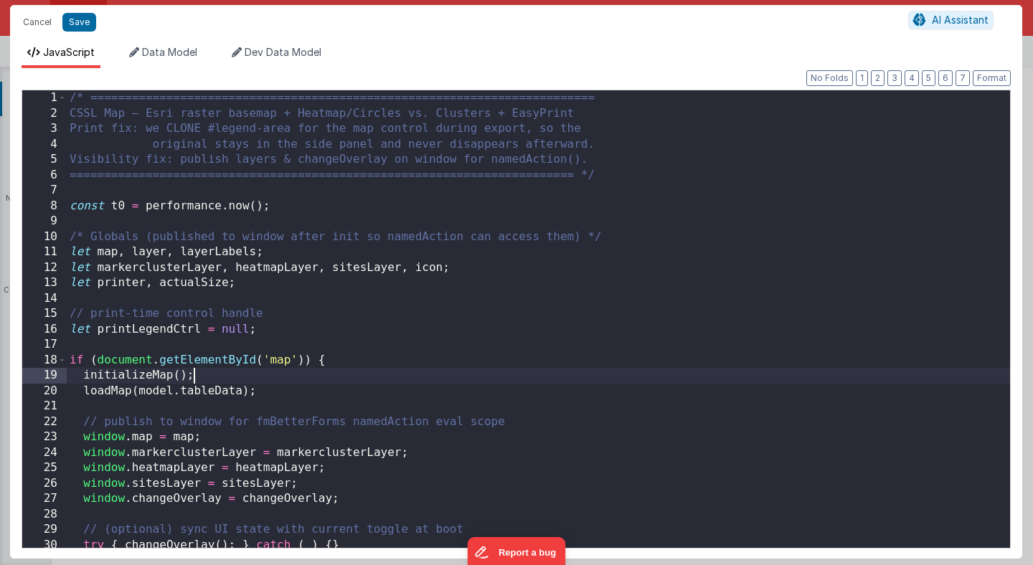
scroll to position [0, 0]
click at [413, 368] on div "/* ========================================================================= CS…" at bounding box center [538, 334] width 943 height 489
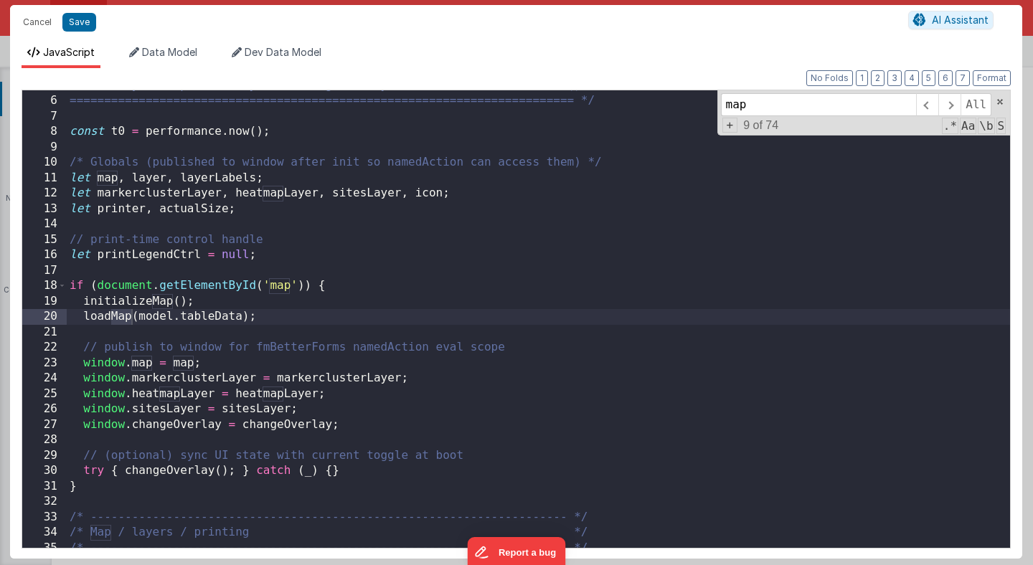
scroll to position [74, 0]
type input "map"
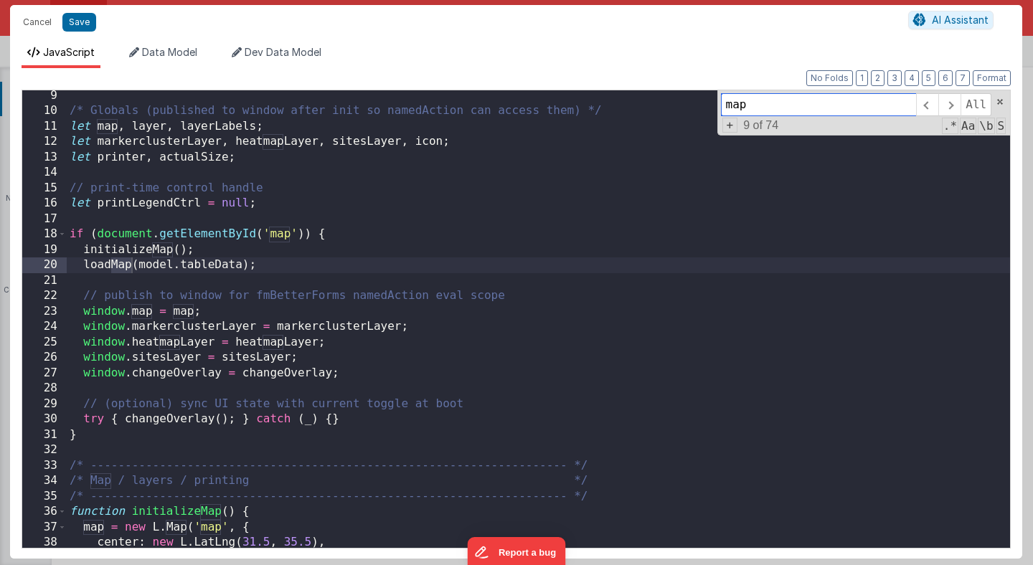
scroll to position [130, 0]
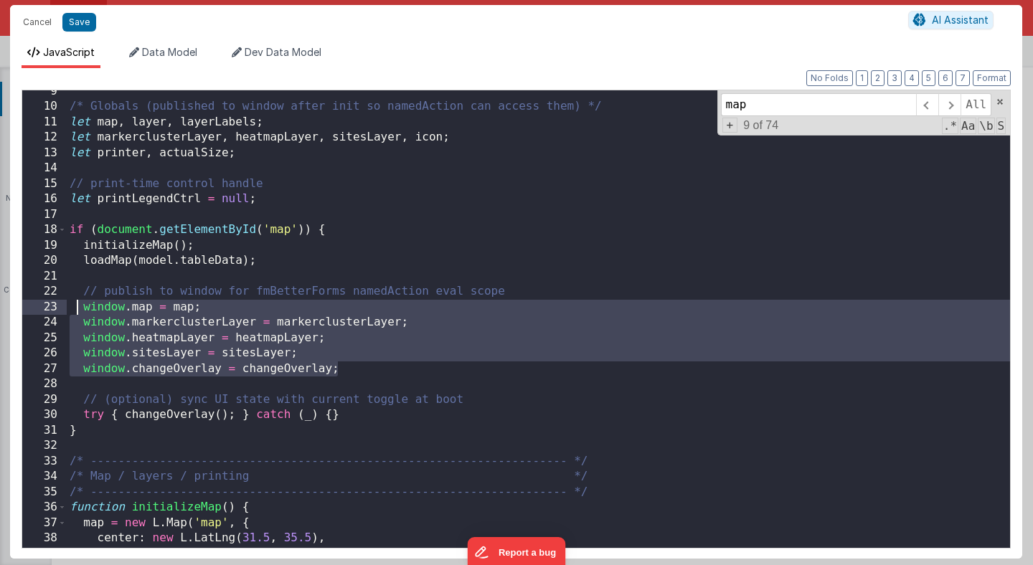
drag, startPoint x: 341, startPoint y: 372, endPoint x: 77, endPoint y: 314, distance: 271.0
click at [77, 314] on div "/* Globals (published to window after init so namedAction can access them) */ l…" at bounding box center [538, 328] width 943 height 489
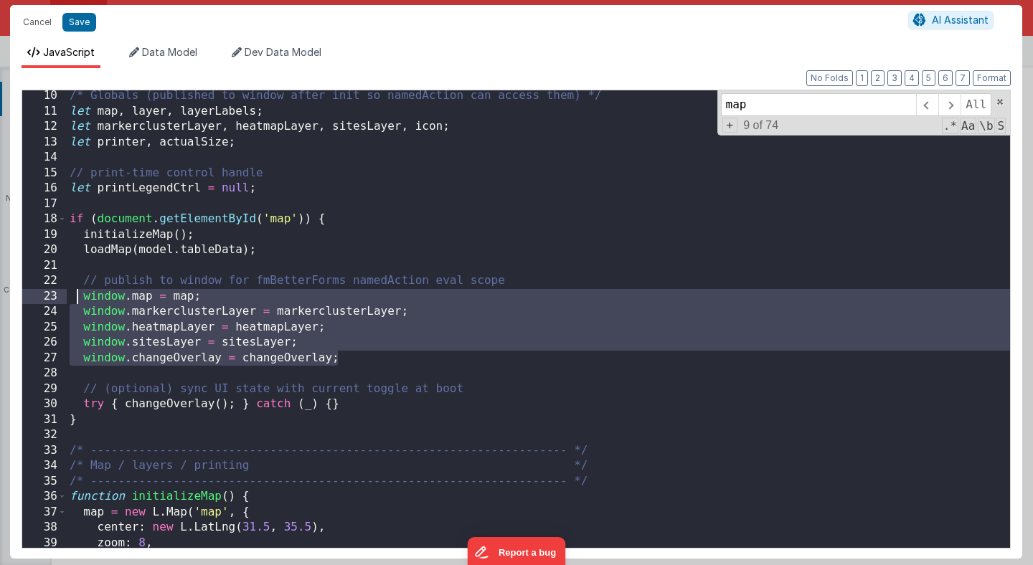
scroll to position [141, 0]
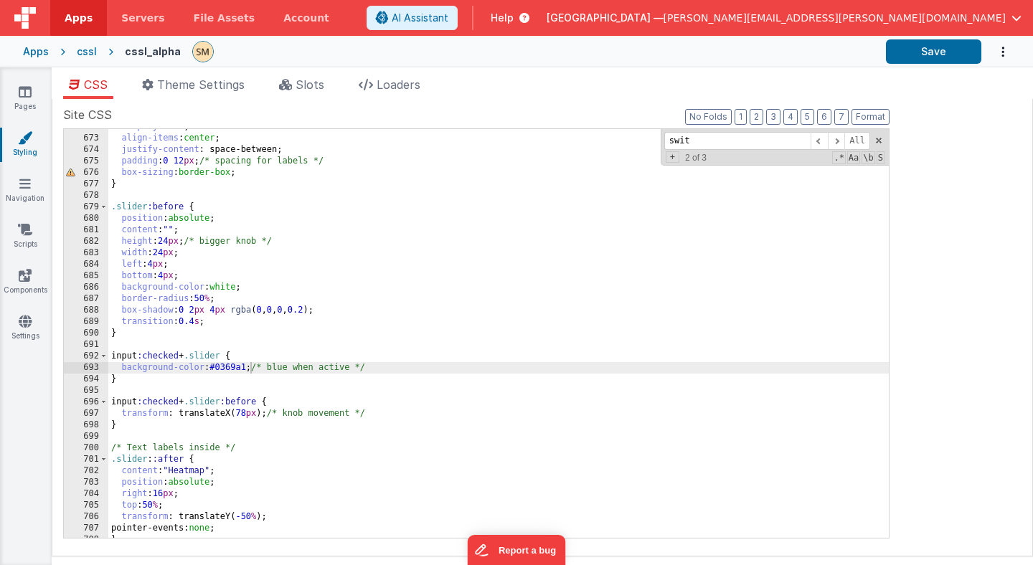
scroll to position [8237, 0]
